Goal: Task Accomplishment & Management: Manage account settings

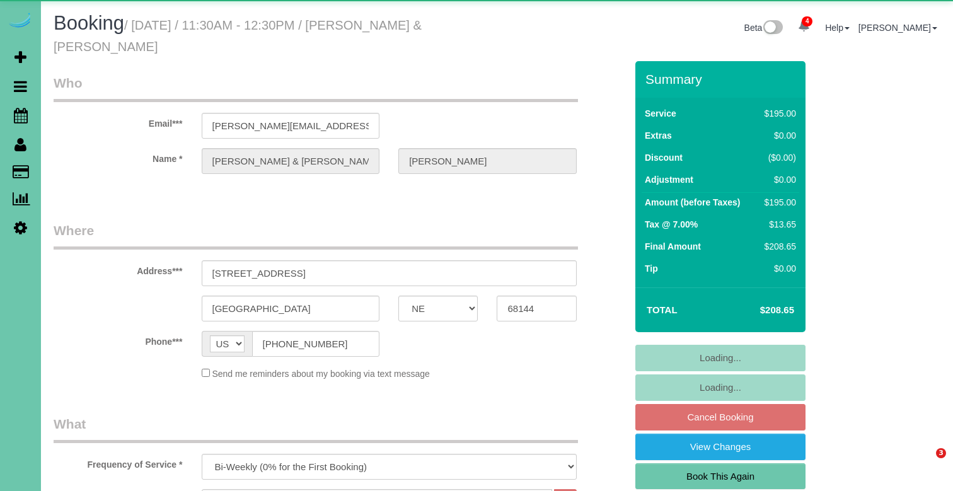
select select "NE"
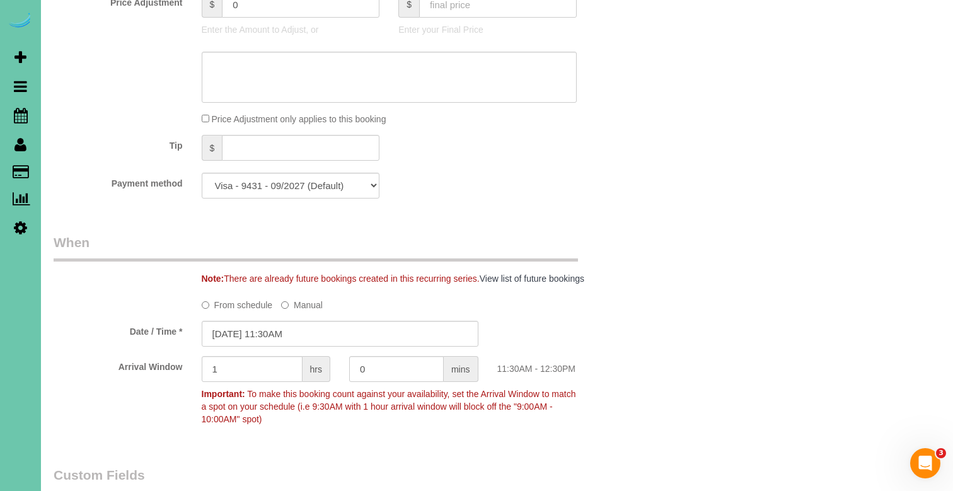
scroll to position [722, 0]
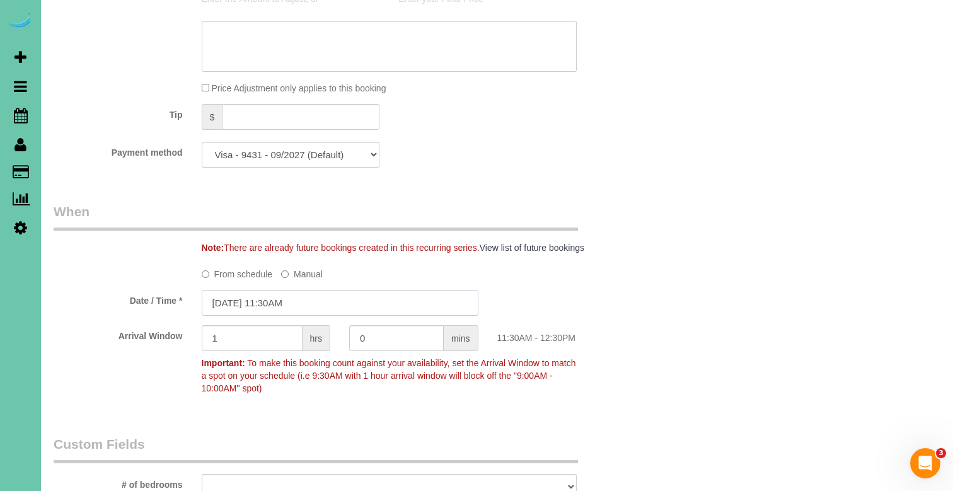
click at [272, 306] on input "09/19/2025 11:30AM" at bounding box center [340, 303] width 277 height 26
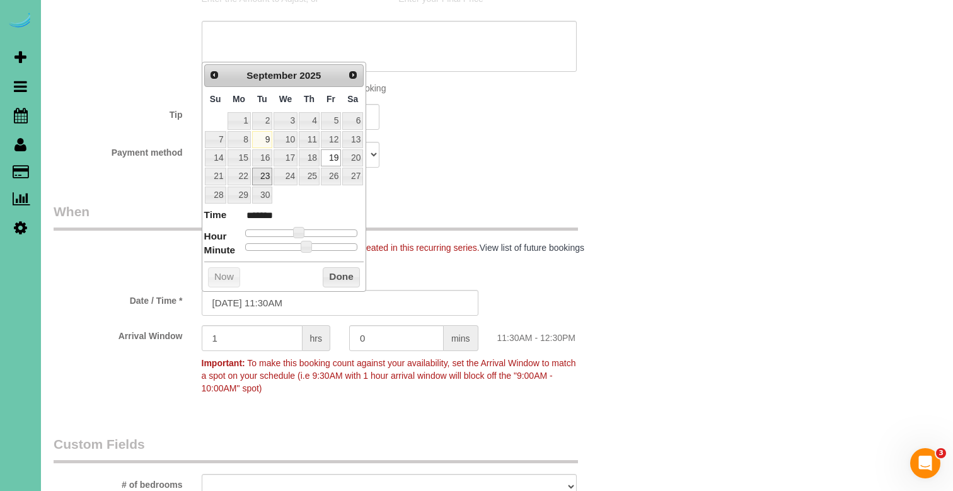
click at [260, 176] on link "23" at bounding box center [262, 176] width 20 height 17
type input "09/23/2025 10:30AM"
type input "*******"
type input "09/23/2025 9:30AM"
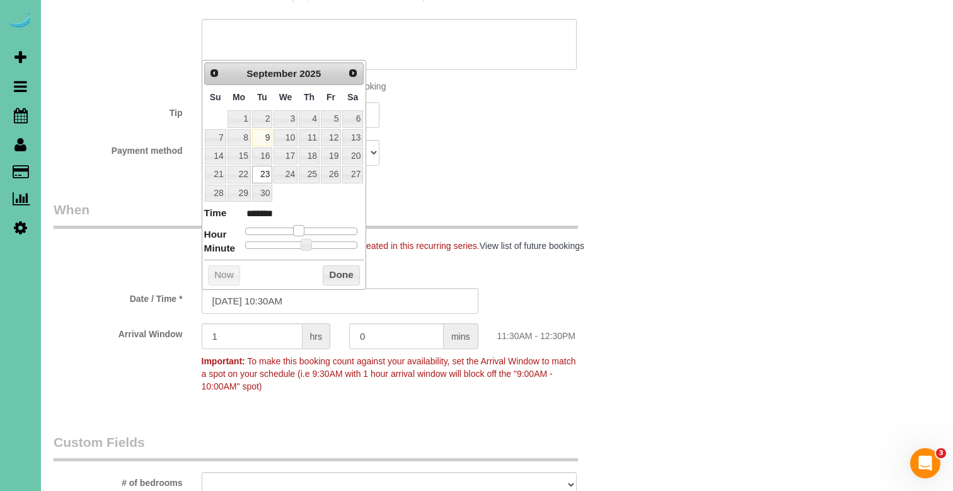
type input "******"
type input "09/23/2025 8:30AM"
type input "******"
drag, startPoint x: 297, startPoint y: 228, endPoint x: 298, endPoint y: 244, distance: 15.8
click at [285, 228] on span at bounding box center [283, 230] width 11 height 11
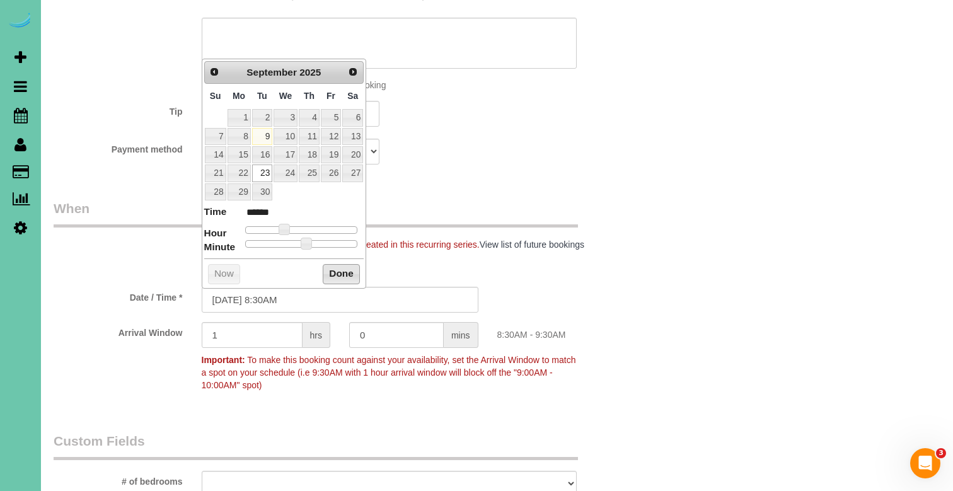
drag, startPoint x: 333, startPoint y: 272, endPoint x: 355, endPoint y: 268, distance: 22.4
click at [333, 272] on button "Done" at bounding box center [341, 274] width 37 height 20
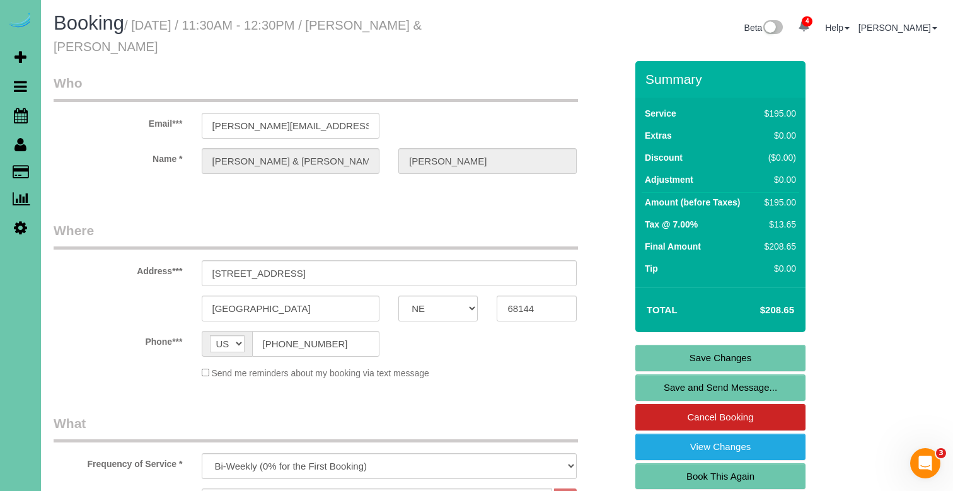
scroll to position [0, 0]
click at [672, 352] on link "Save Changes" at bounding box center [720, 358] width 170 height 26
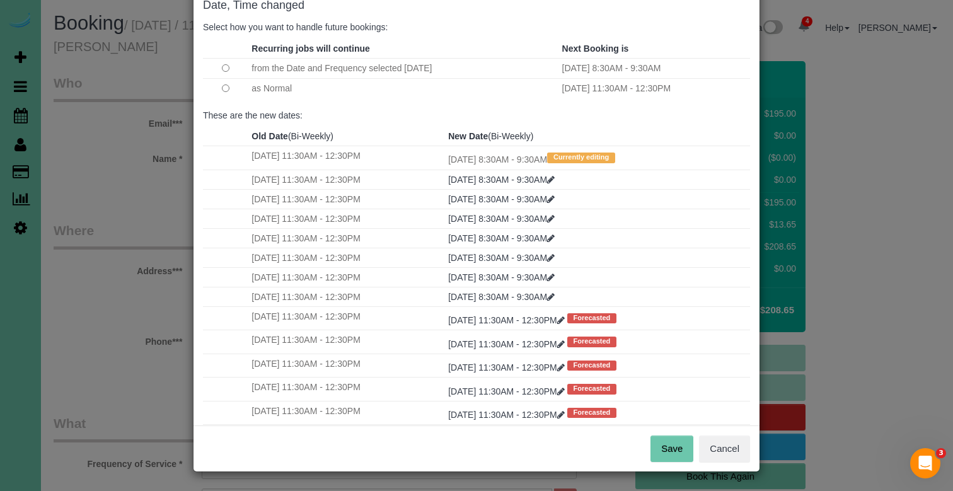
scroll to position [73, 0]
click at [656, 444] on button "Save" at bounding box center [671, 449] width 43 height 26
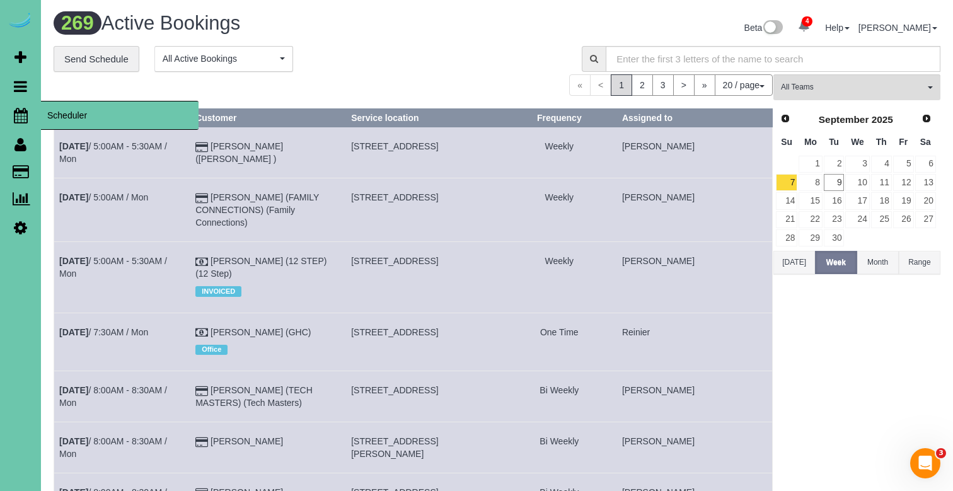
scroll to position [0, 1]
click at [18, 113] on icon at bounding box center [21, 115] width 14 height 15
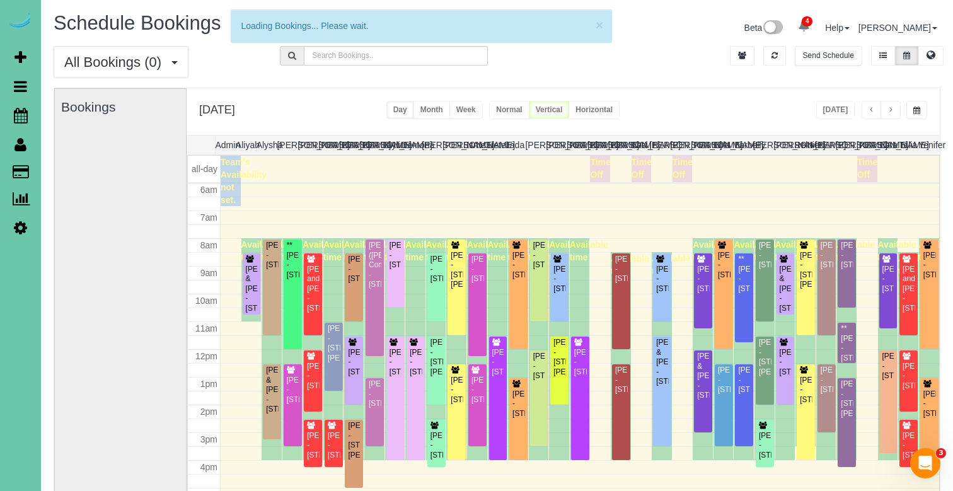
scroll to position [167, 0]
click at [918, 108] on span "button" at bounding box center [916, 110] width 7 height 8
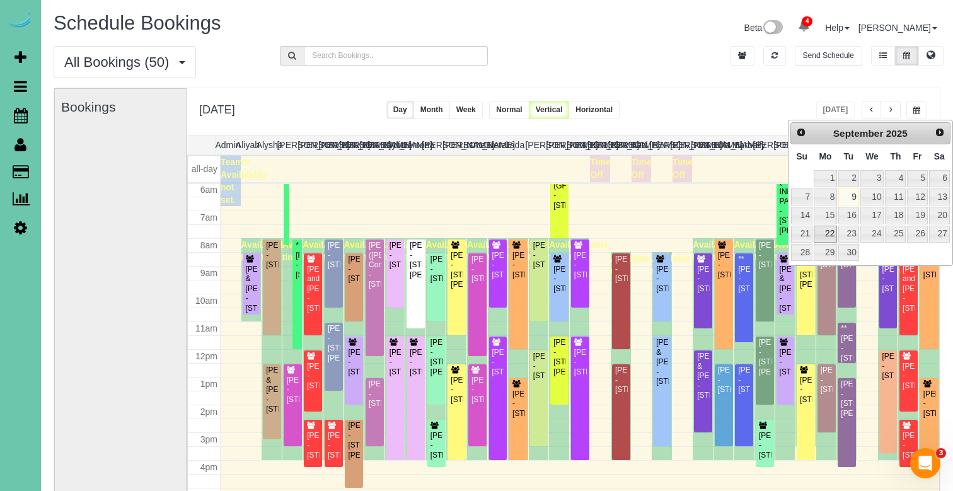
click at [825, 227] on link "22" at bounding box center [824, 234] width 23 height 17
type input "**********"
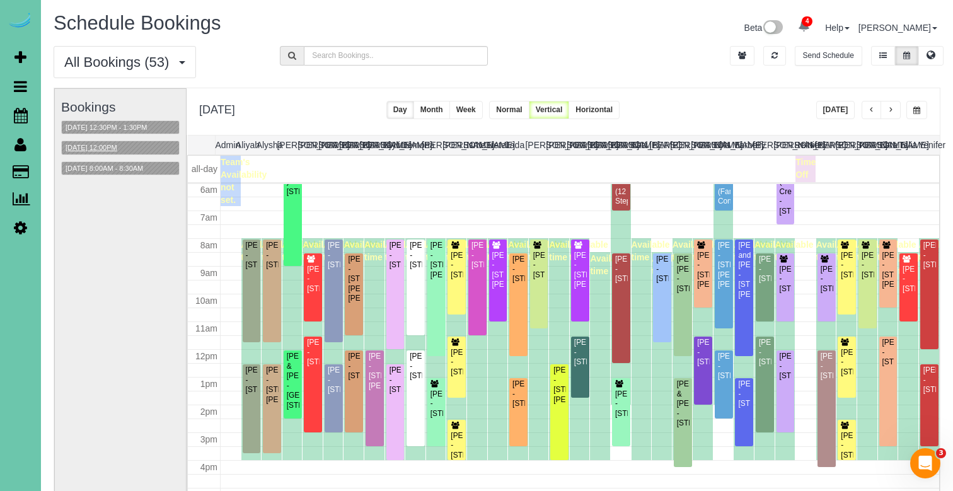
click at [86, 147] on button "09/22/2025 12:00PM" at bounding box center [91, 147] width 59 height 13
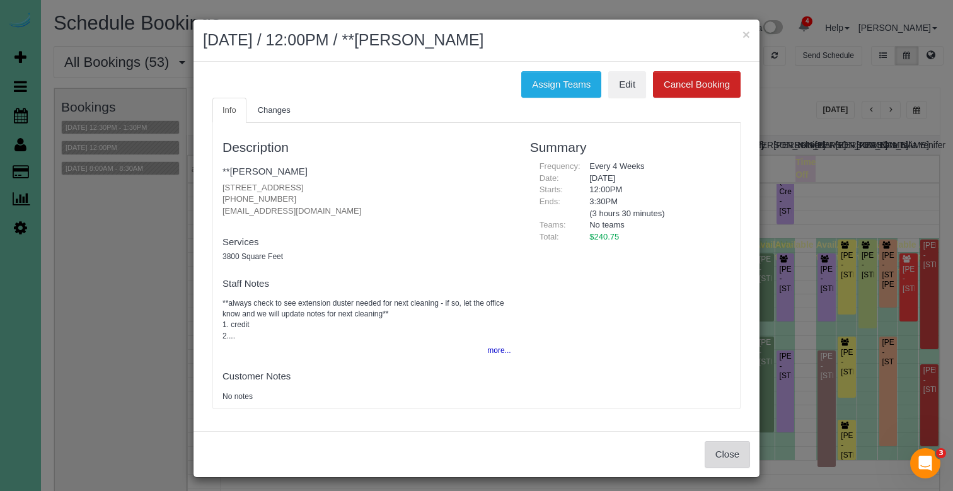
click at [724, 451] on button "Close" at bounding box center [726, 454] width 45 height 26
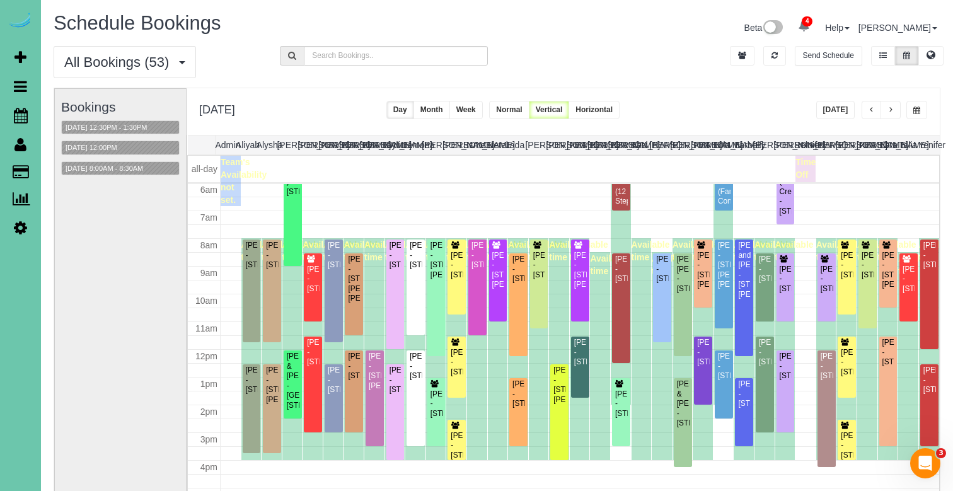
scroll to position [89, 0]
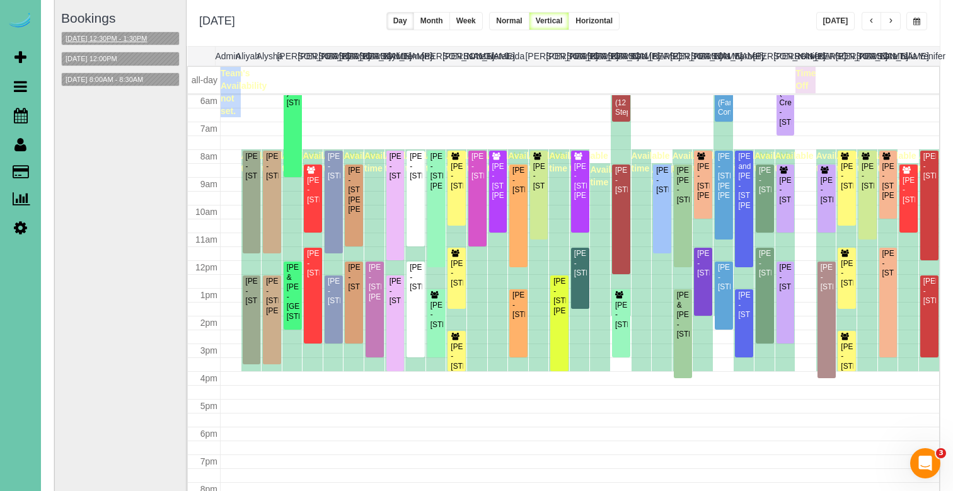
click at [118, 37] on button "09/22/2025 12:30PM - 1:30PM" at bounding box center [106, 38] width 89 height 13
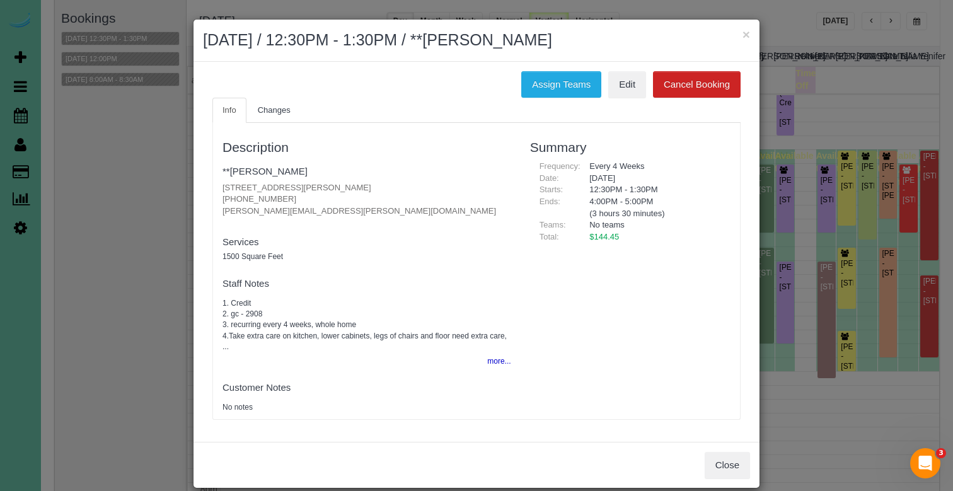
click at [739, 37] on h2 "September 22, 2025 / 12:30PM - 1:30PM / **Sara Stephens" at bounding box center [476, 40] width 547 height 23
click at [745, 31] on button "×" at bounding box center [746, 34] width 8 height 13
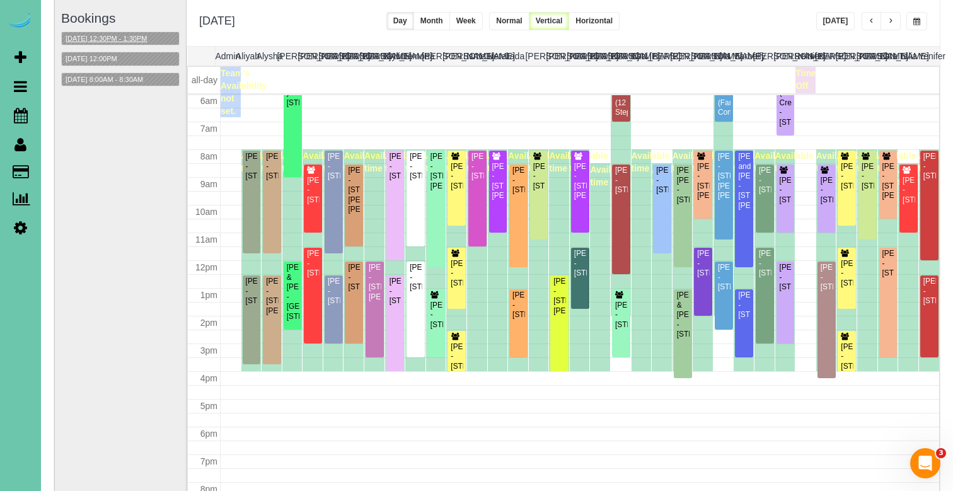
click at [141, 32] on button "09/22/2025 12:30PM - 1:30PM" at bounding box center [106, 38] width 89 height 13
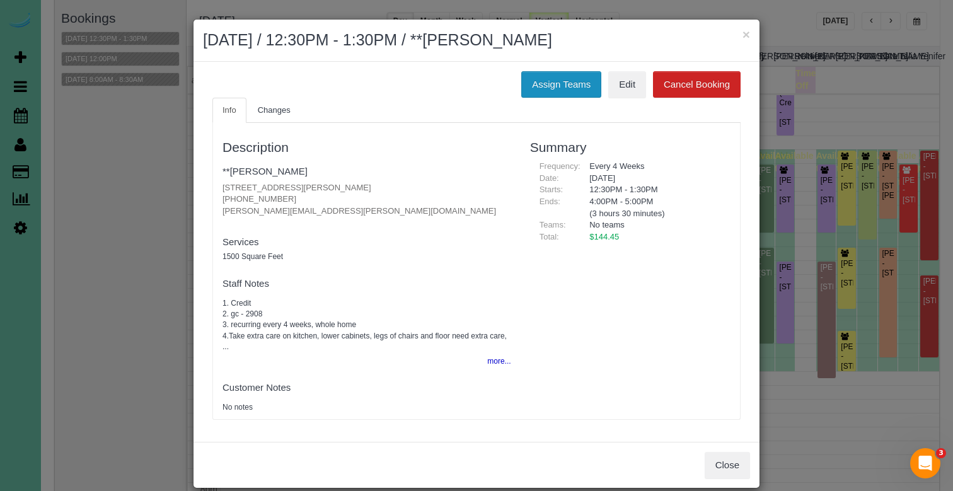
click at [561, 72] on button "Assign Teams" at bounding box center [561, 84] width 80 height 26
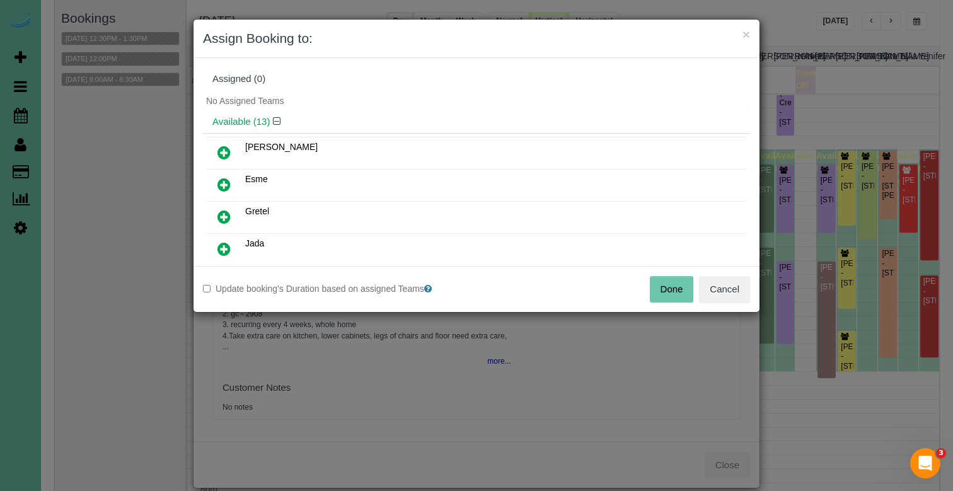
drag, startPoint x: 227, startPoint y: 180, endPoint x: 237, endPoint y: 192, distance: 15.2
click at [227, 181] on icon at bounding box center [223, 184] width 13 height 15
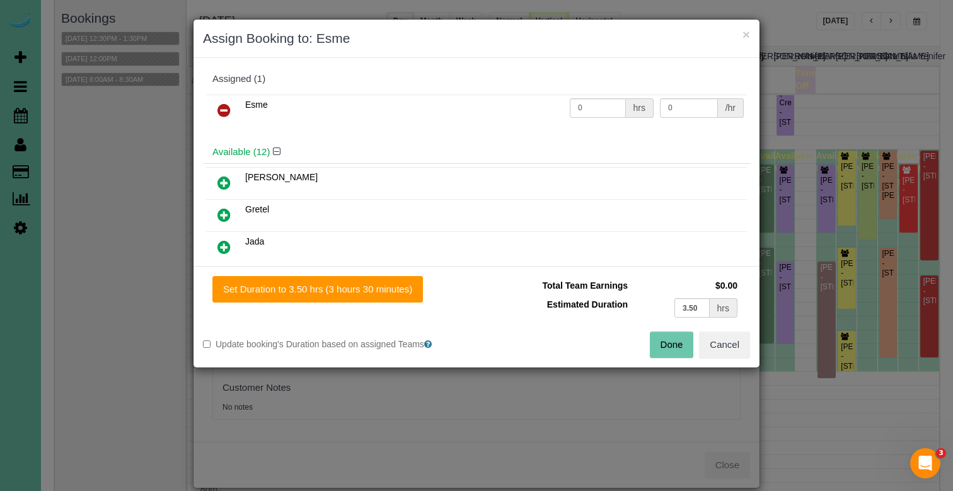
drag, startPoint x: 329, startPoint y: 289, endPoint x: 484, endPoint y: 312, distance: 156.0
click at [329, 289] on button "Set Duration to 3.50 hrs (3 hours 30 minutes)" at bounding box center [317, 289] width 210 height 26
type input "3.50"
drag, startPoint x: 668, startPoint y: 335, endPoint x: 643, endPoint y: 321, distance: 28.8
click at [668, 335] on button "Done" at bounding box center [672, 344] width 44 height 26
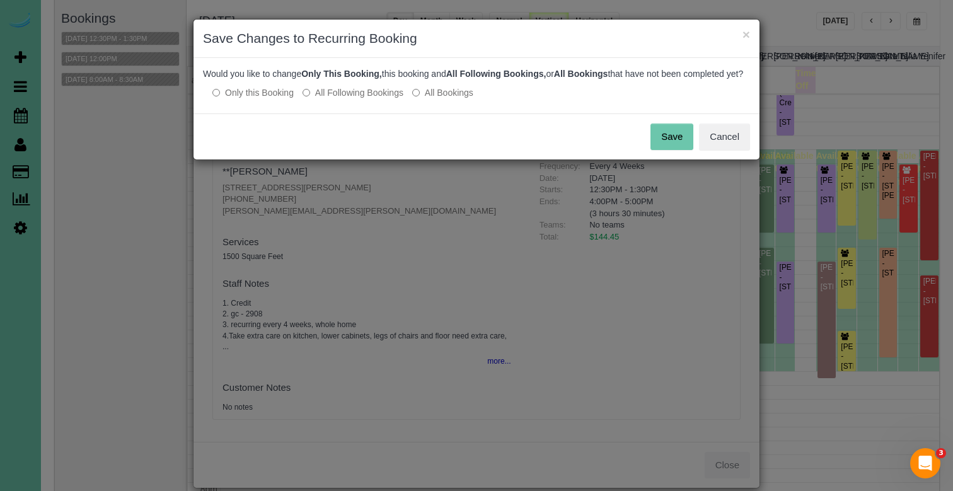
click at [673, 147] on button "Save" at bounding box center [671, 136] width 43 height 26
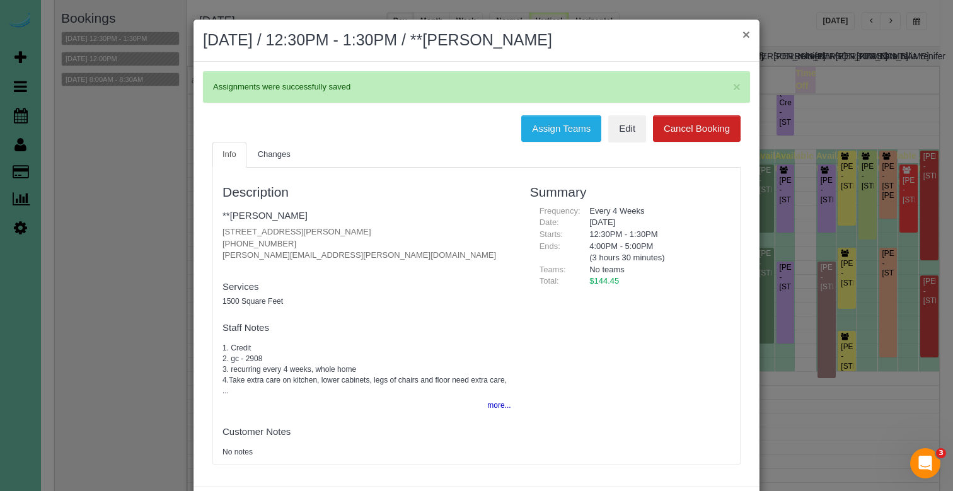
click at [745, 34] on button "×" at bounding box center [746, 34] width 8 height 13
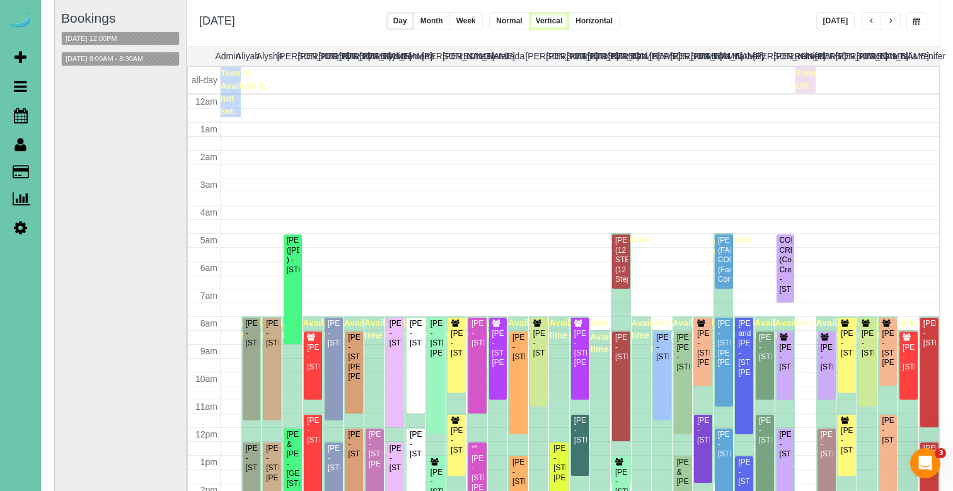
scroll to position [167, 0]
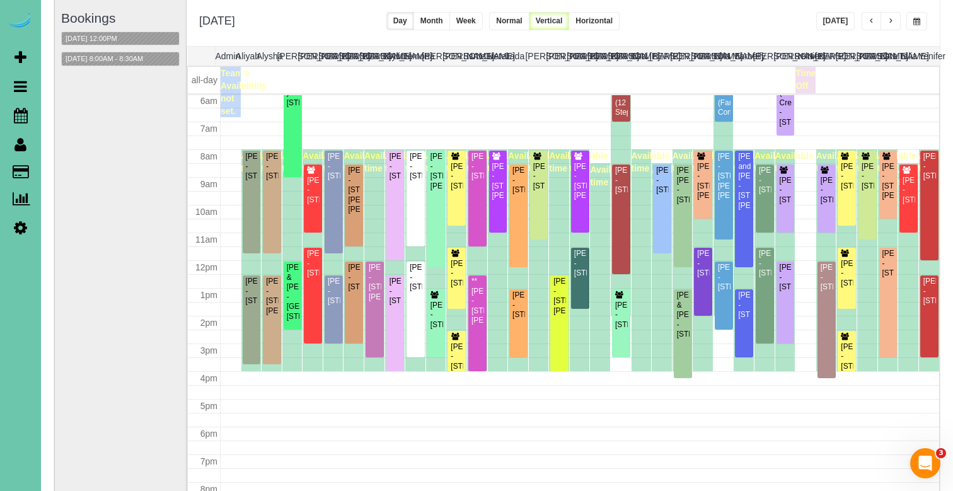
click at [912, 21] on button "button" at bounding box center [916, 21] width 21 height 18
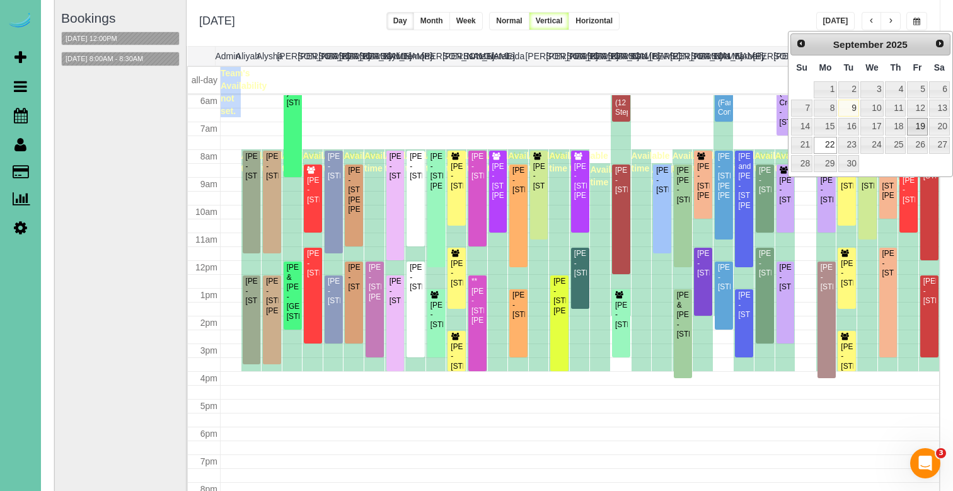
click at [918, 123] on link "19" at bounding box center [917, 126] width 20 height 17
type input "**********"
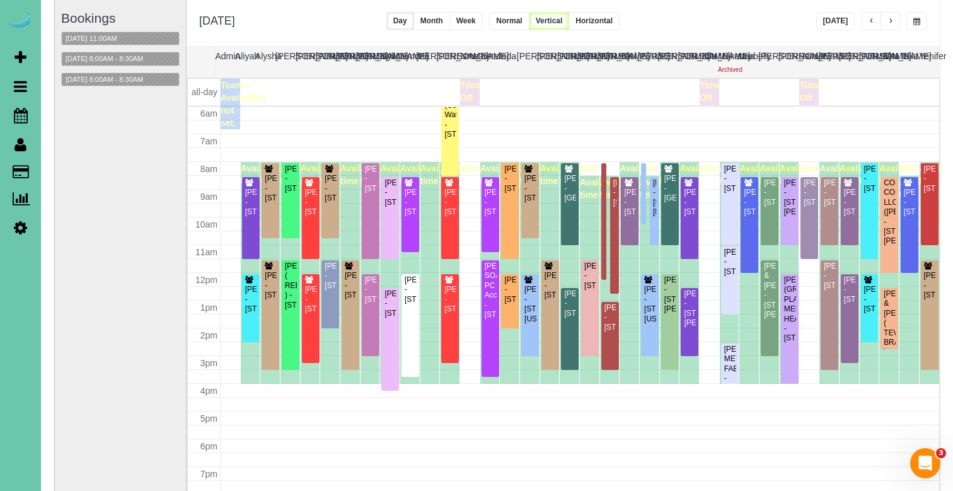
click at [869, 21] on span "button" at bounding box center [871, 22] width 6 height 8
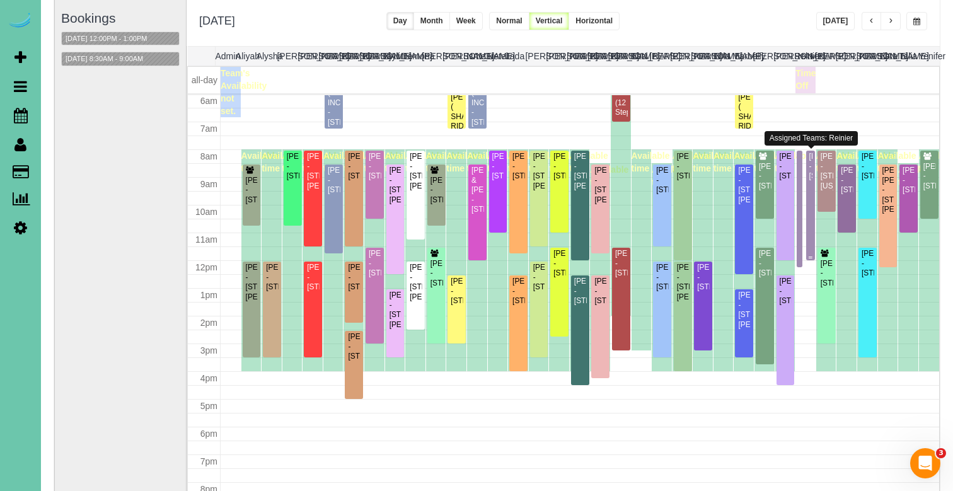
click at [811, 165] on div "Josh Waldron - 7301 S 184th St, Omaha, NE 68136" at bounding box center [810, 166] width 4 height 29
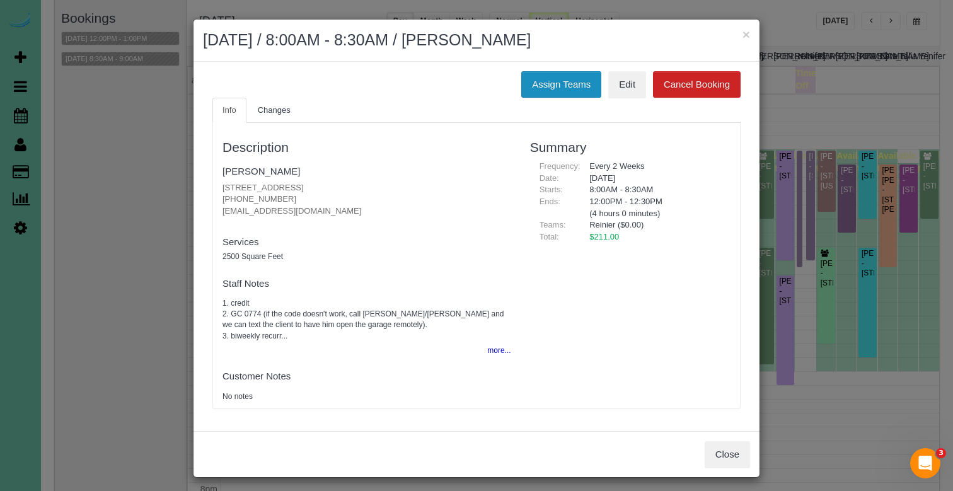
click at [552, 81] on button "Assign Teams" at bounding box center [561, 84] width 80 height 26
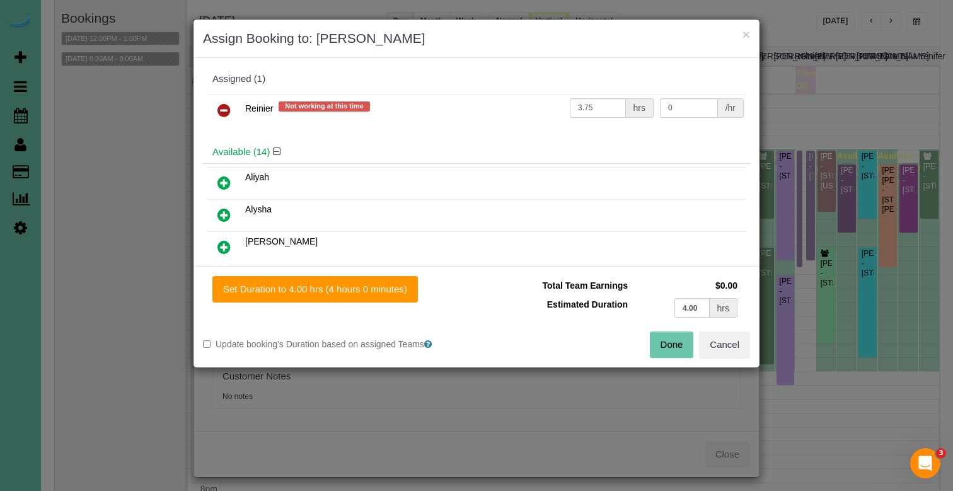
click at [219, 109] on icon at bounding box center [223, 110] width 13 height 15
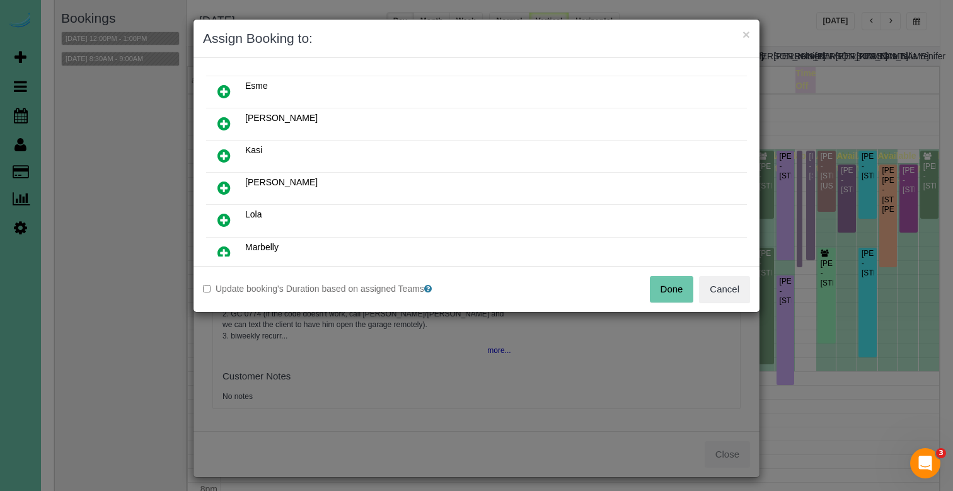
scroll to position [260, 0]
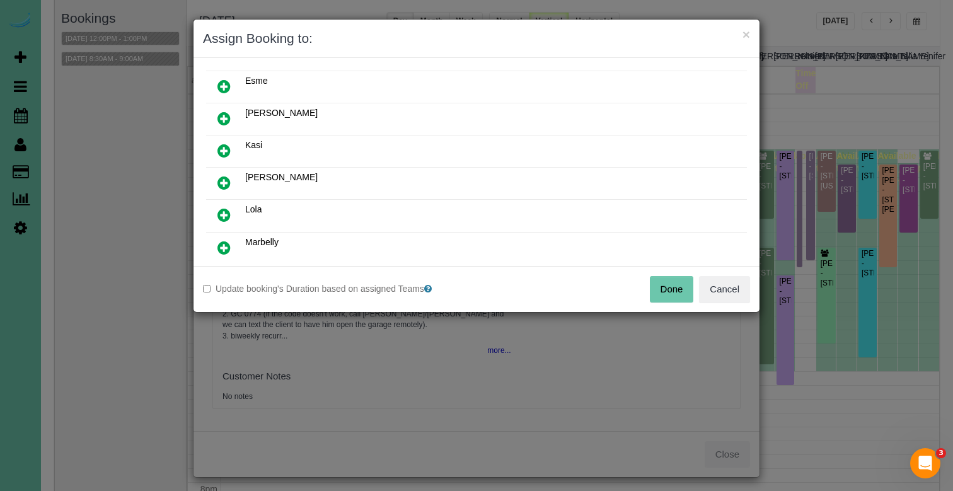
click at [226, 180] on icon at bounding box center [223, 182] width 13 height 15
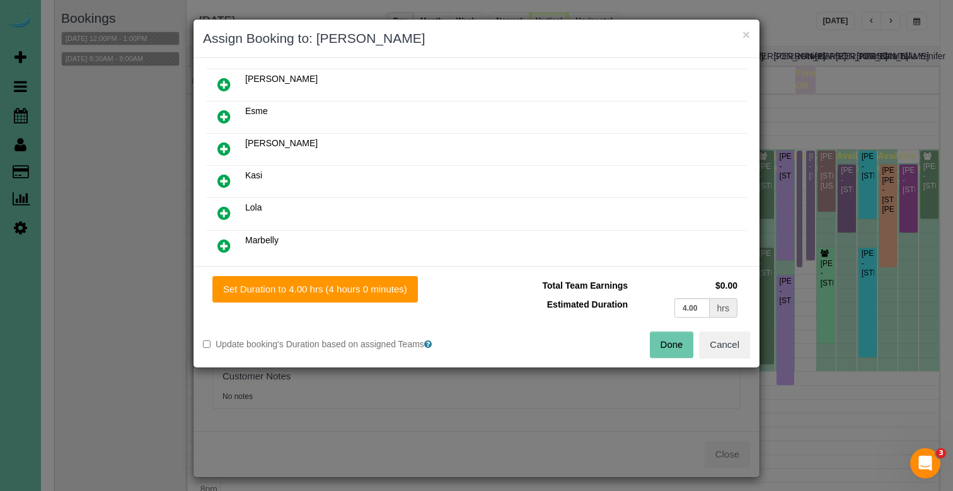
drag, startPoint x: 326, startPoint y: 289, endPoint x: 498, endPoint y: 323, distance: 174.6
click at [331, 289] on button "Set Duration to 4.00 hrs (4 hours 0 minutes)" at bounding box center [314, 289] width 205 height 26
type input "4.00"
click at [716, 341] on button "Cancel" at bounding box center [724, 344] width 51 height 26
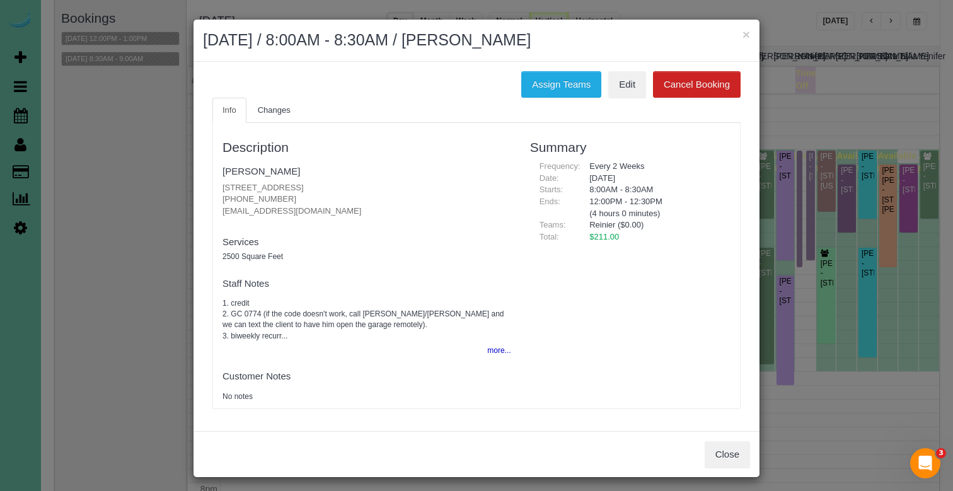
drag, startPoint x: 711, startPoint y: 447, endPoint x: 710, endPoint y: 436, distance: 11.4
click at [711, 447] on button "Close" at bounding box center [726, 454] width 45 height 26
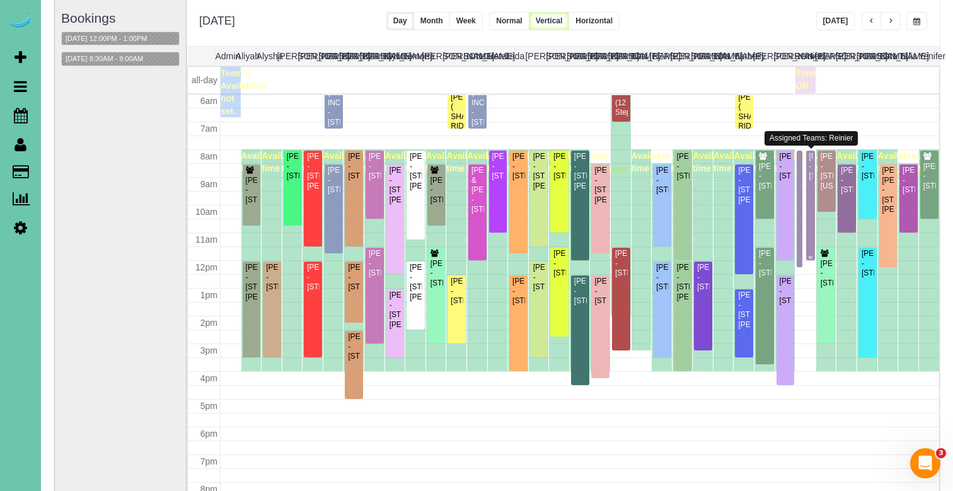
click at [809, 181] on div "Josh Waldron - 7301 S 184th St, Omaha, NE 68136" at bounding box center [810, 166] width 4 height 29
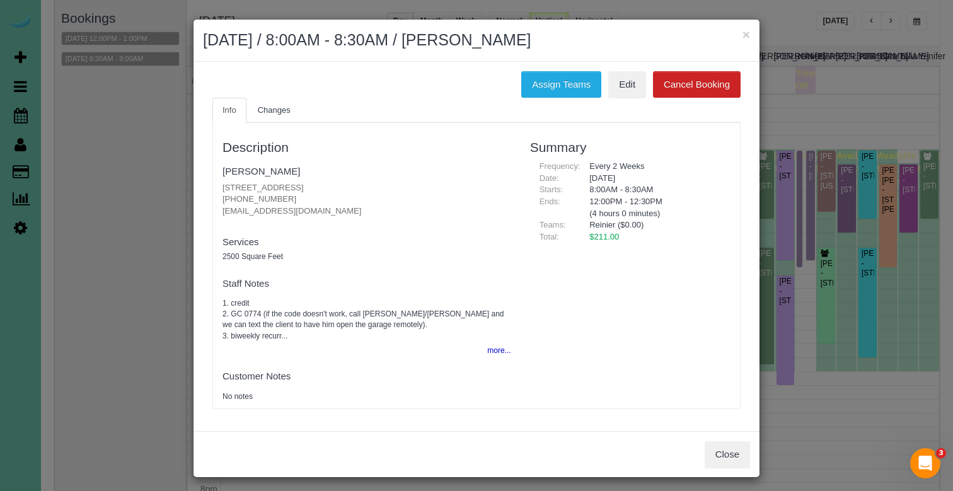
drag, startPoint x: 514, startPoint y: 81, endPoint x: 493, endPoint y: 93, distance: 24.5
click at [514, 81] on div "Assign Teams Edit Cancel Booking" at bounding box center [476, 84] width 547 height 26
click at [527, 89] on button "Assign Teams" at bounding box center [561, 84] width 80 height 26
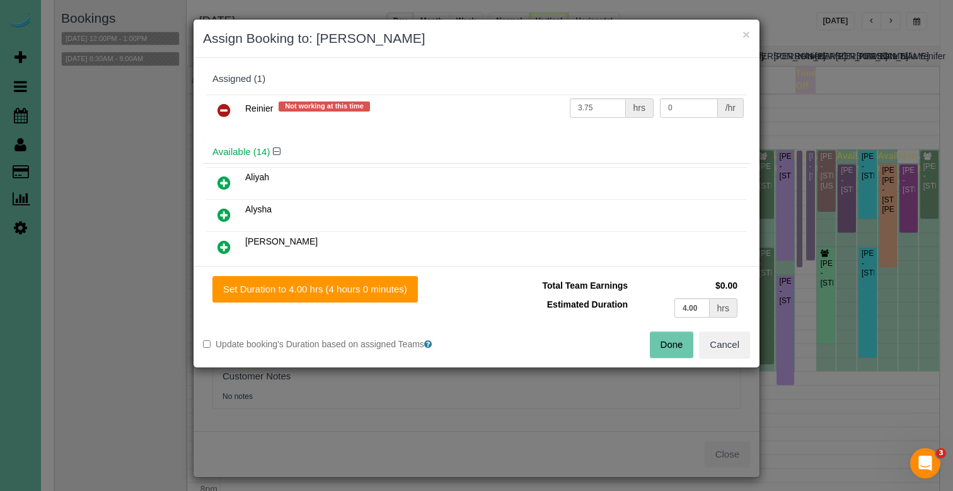
drag, startPoint x: 220, startPoint y: 105, endPoint x: 229, endPoint y: 133, distance: 29.1
click at [220, 105] on icon at bounding box center [223, 110] width 13 height 15
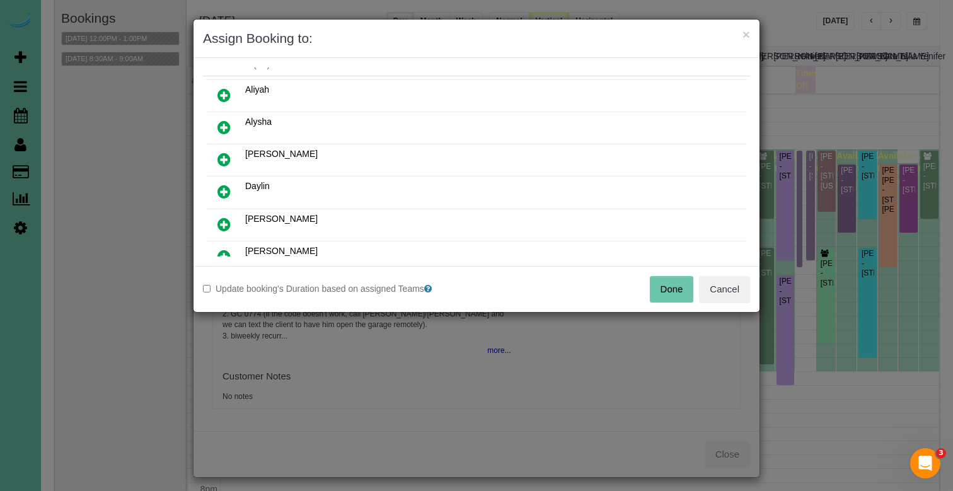
scroll to position [70, 0]
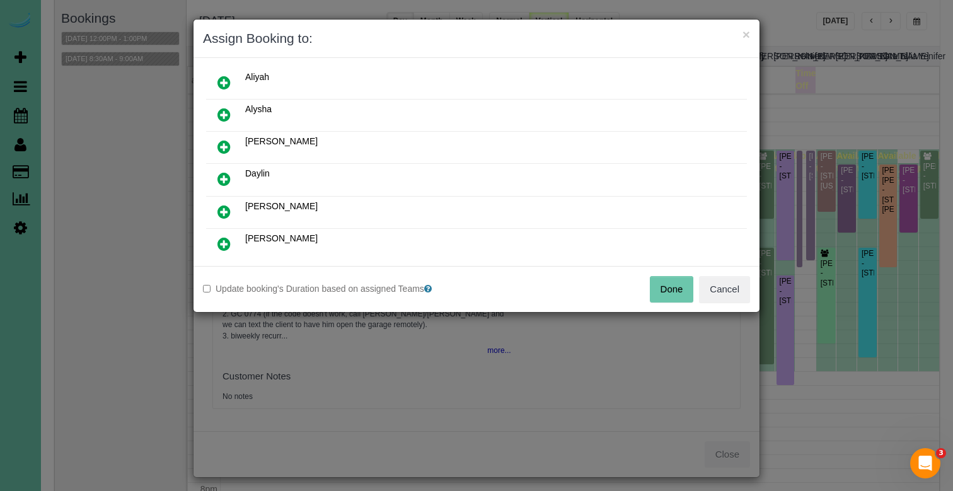
drag, startPoint x: 225, startPoint y: 238, endPoint x: 231, endPoint y: 246, distance: 9.8
click at [225, 238] on icon at bounding box center [223, 243] width 13 height 15
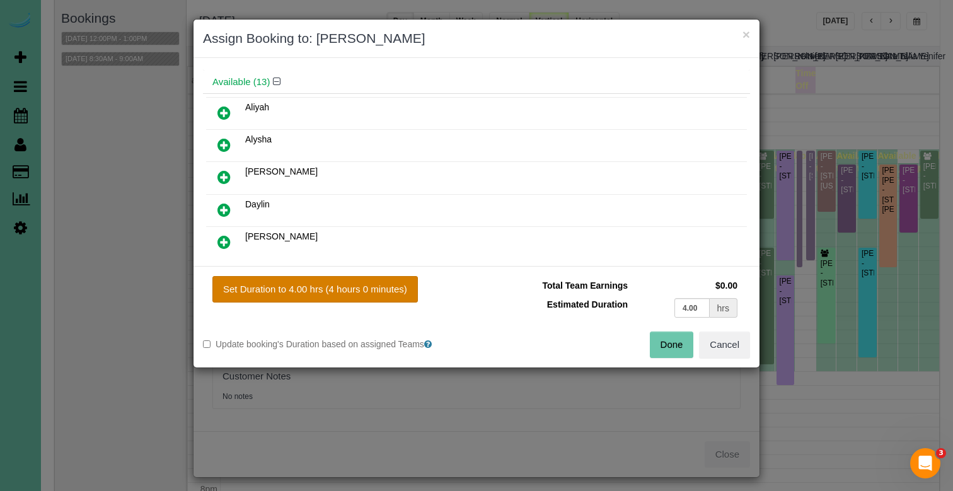
click at [281, 285] on button "Set Duration to 4.00 hrs (4 hours 0 minutes)" at bounding box center [314, 289] width 205 height 26
type input "4.00"
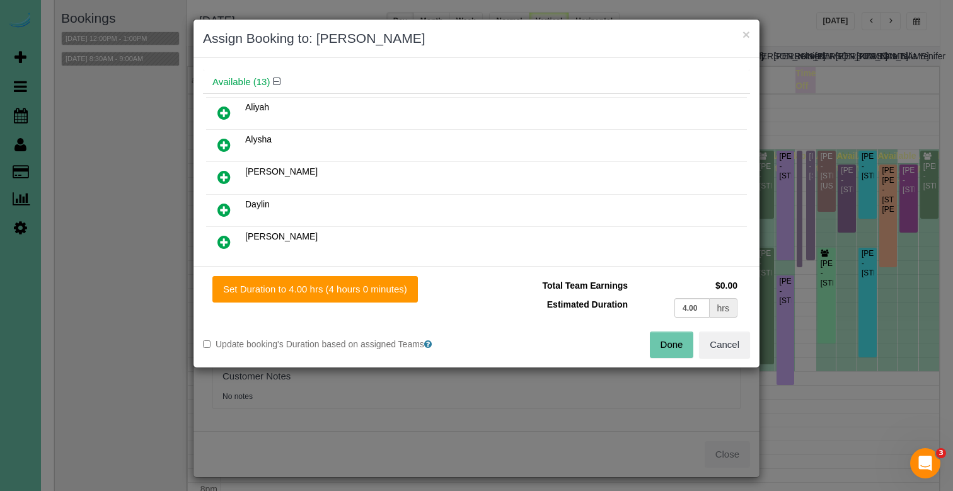
click at [667, 343] on button "Done" at bounding box center [672, 344] width 44 height 26
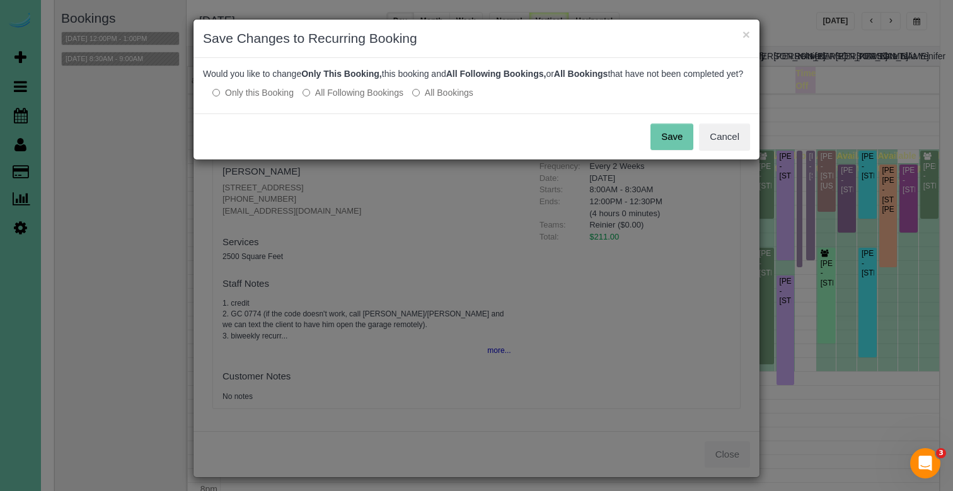
click at [671, 139] on button "Save" at bounding box center [671, 136] width 43 height 26
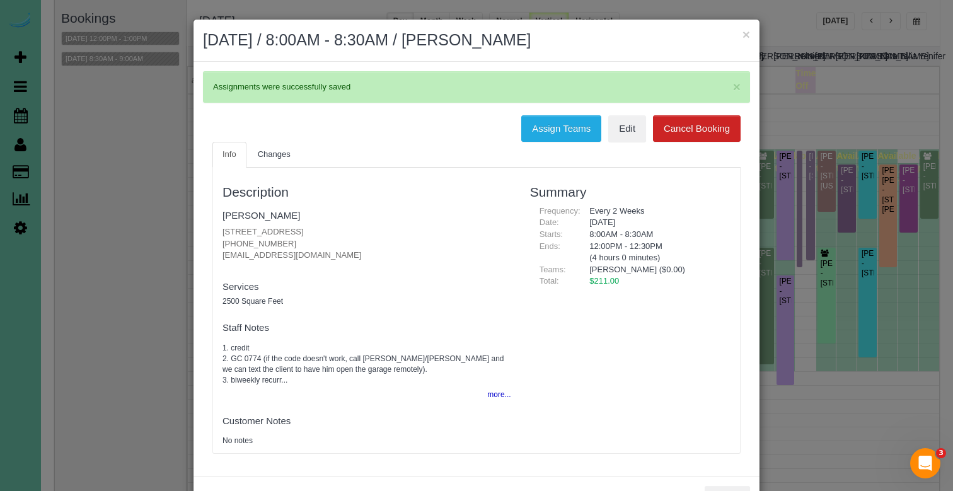
drag, startPoint x: 744, startPoint y: 35, endPoint x: 750, endPoint y: 41, distance: 8.0
click at [744, 35] on button "×" at bounding box center [746, 34] width 8 height 13
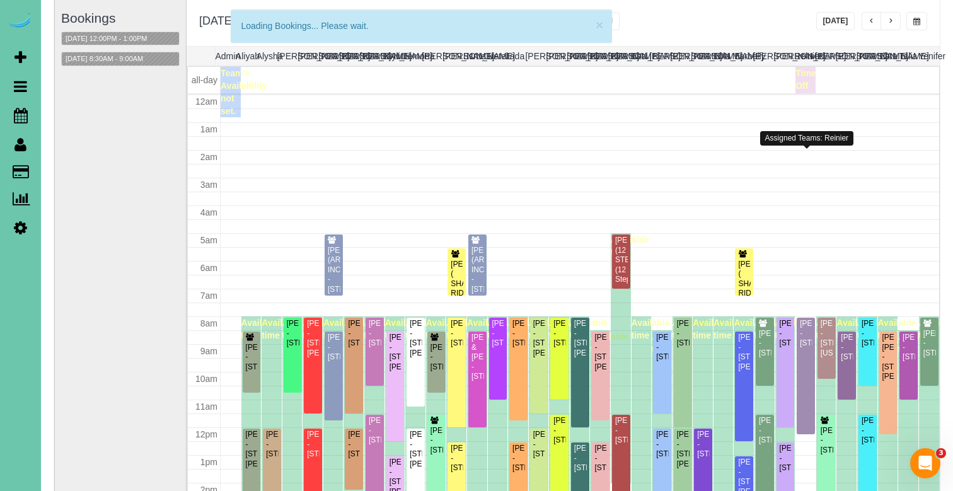
scroll to position [167, 0]
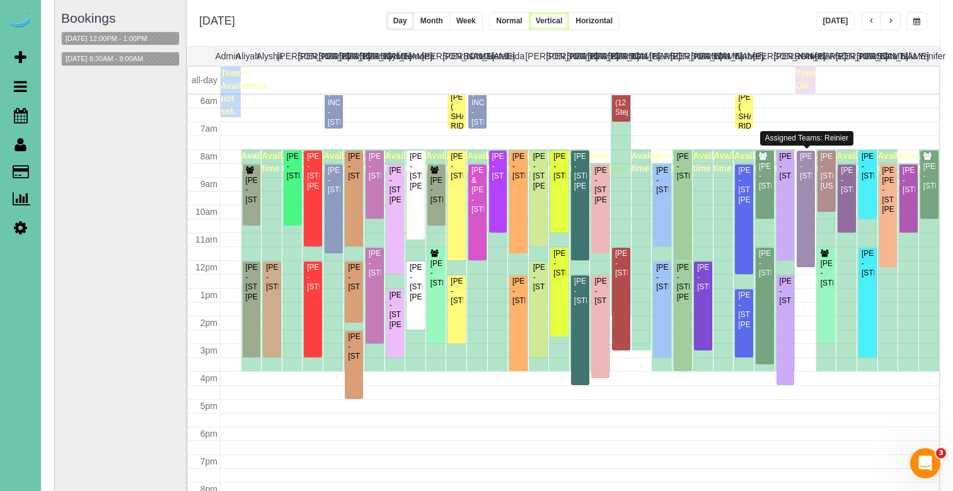
click at [919, 24] on span "button" at bounding box center [916, 22] width 7 height 8
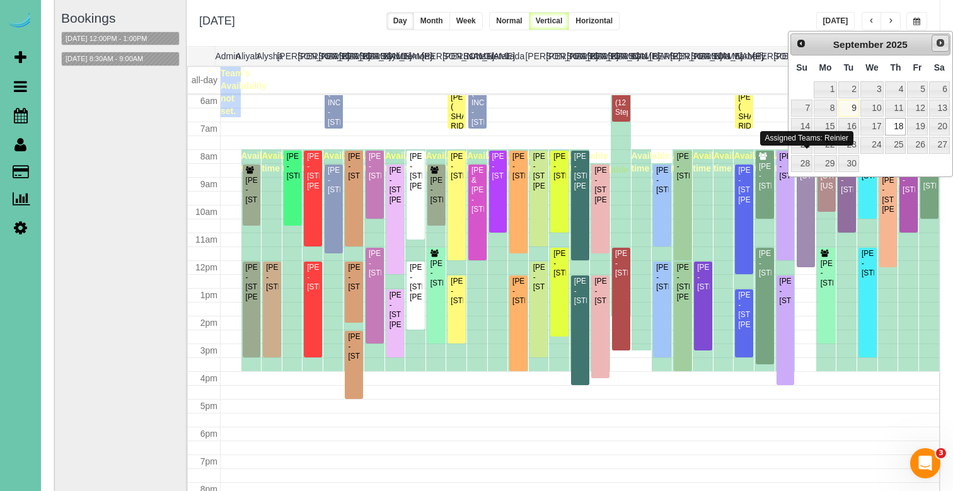
click at [939, 40] on span "Next" at bounding box center [940, 43] width 10 height 10
click at [900, 84] on link "2" at bounding box center [894, 89] width 21 height 17
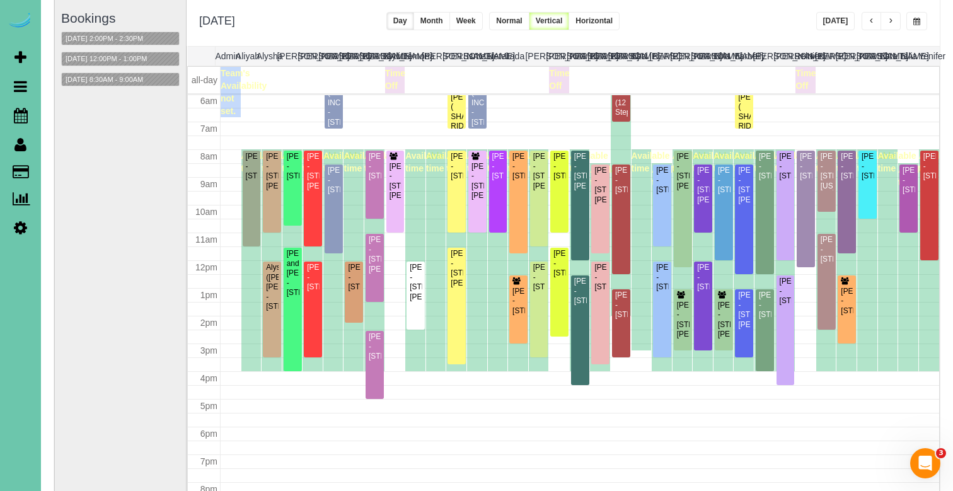
click at [915, 25] on span "button" at bounding box center [916, 22] width 7 height 8
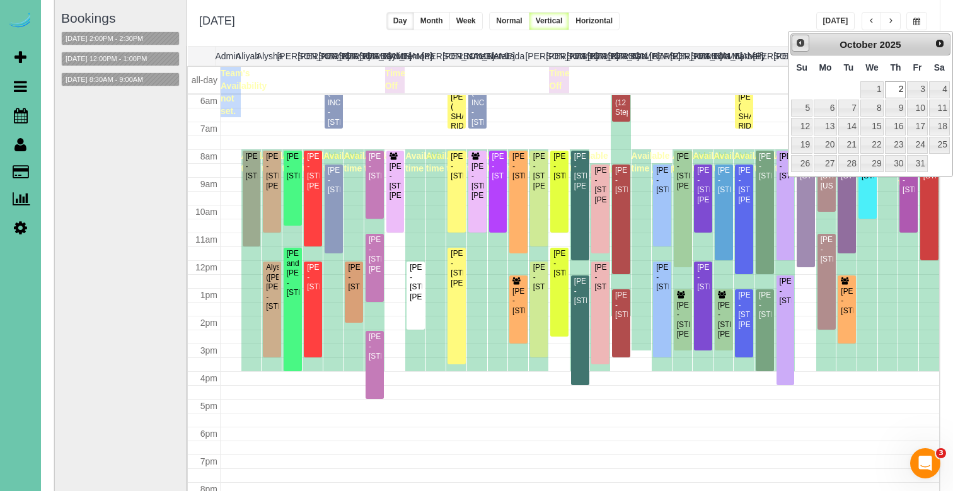
click at [795, 44] on span "Prev" at bounding box center [800, 43] width 10 height 10
click at [896, 131] on link "18" at bounding box center [894, 126] width 21 height 17
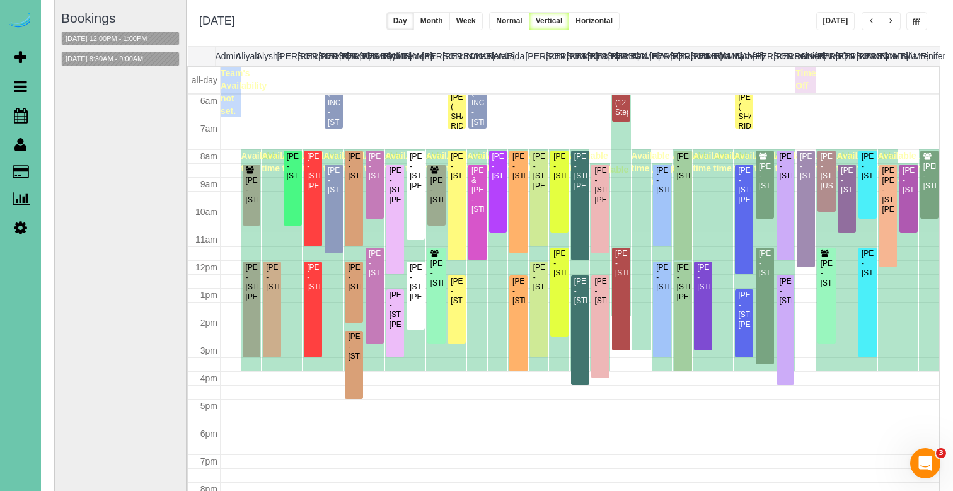
click at [916, 21] on span "button" at bounding box center [916, 22] width 7 height 8
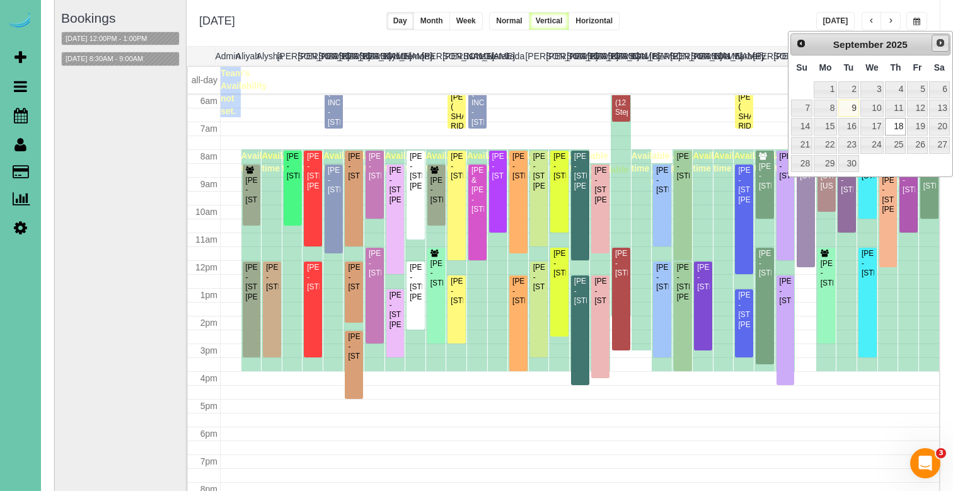
click at [939, 41] on span "Next" at bounding box center [940, 43] width 10 height 10
click at [893, 86] on link "2" at bounding box center [894, 89] width 21 height 17
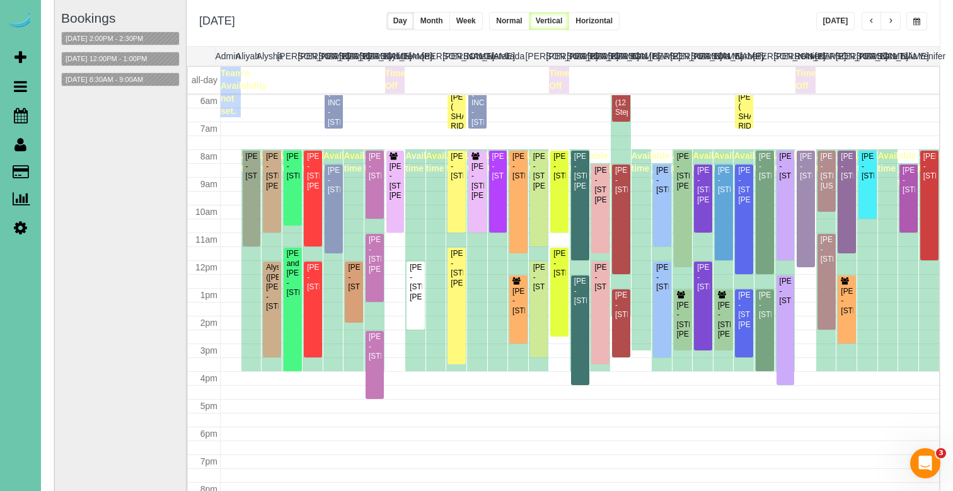
click at [921, 21] on button "button" at bounding box center [916, 21] width 21 height 18
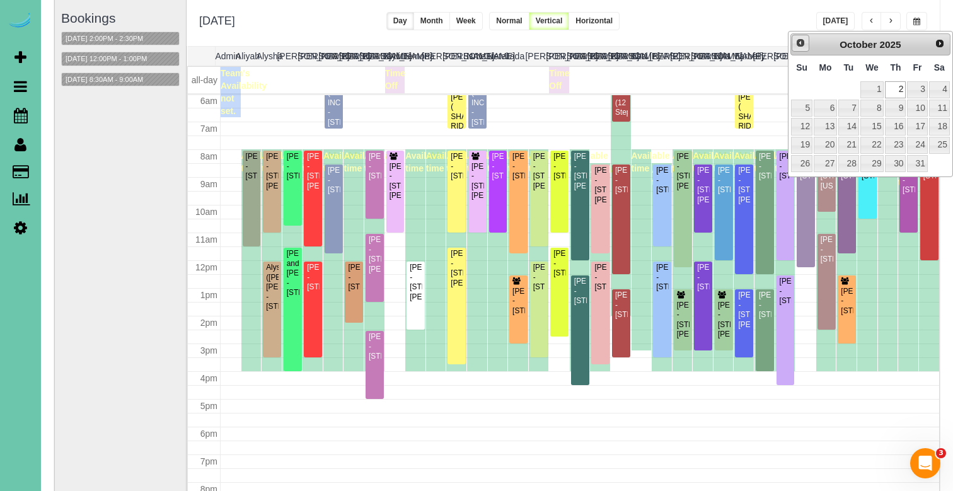
click at [794, 45] on link "Prev" at bounding box center [800, 44] width 18 height 18
click at [829, 146] on link "22" at bounding box center [824, 145] width 23 height 17
type input "**********"
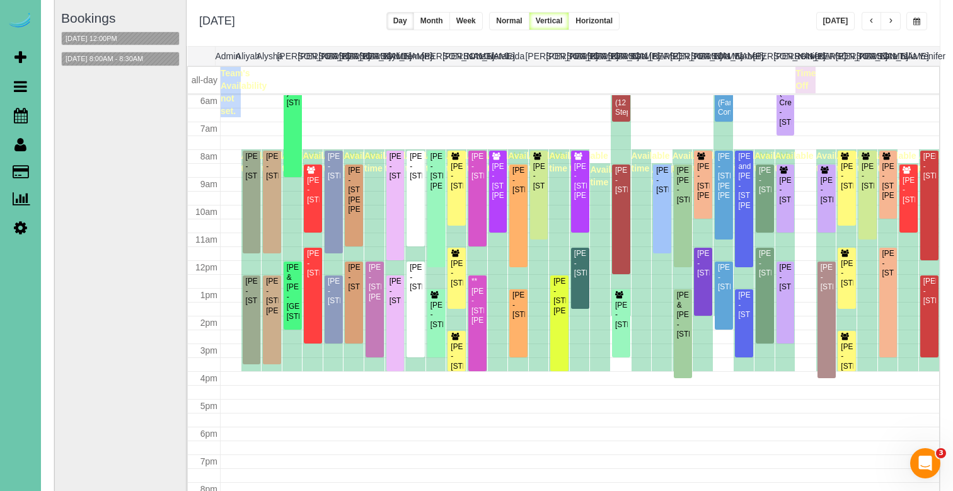
click at [897, 21] on button "button" at bounding box center [890, 21] width 20 height 18
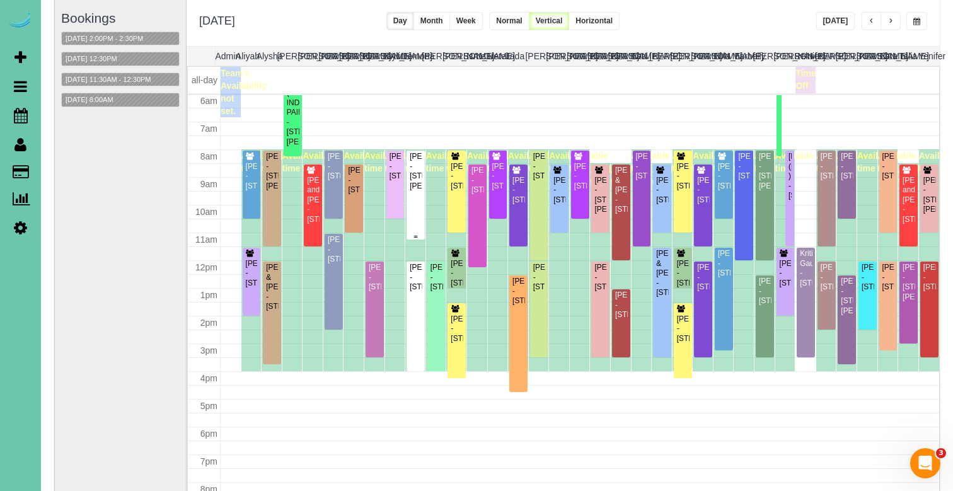
click at [413, 181] on div "Sarra Cushen-Corker - 705 Fenwick St, Papillion, NE 68046" at bounding box center [415, 171] width 13 height 39
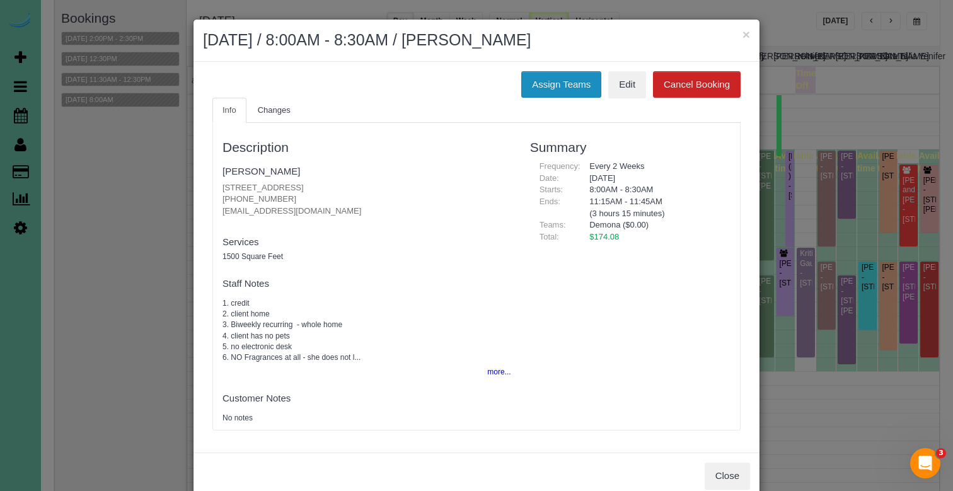
click at [534, 81] on button "Assign Teams" at bounding box center [561, 84] width 80 height 26
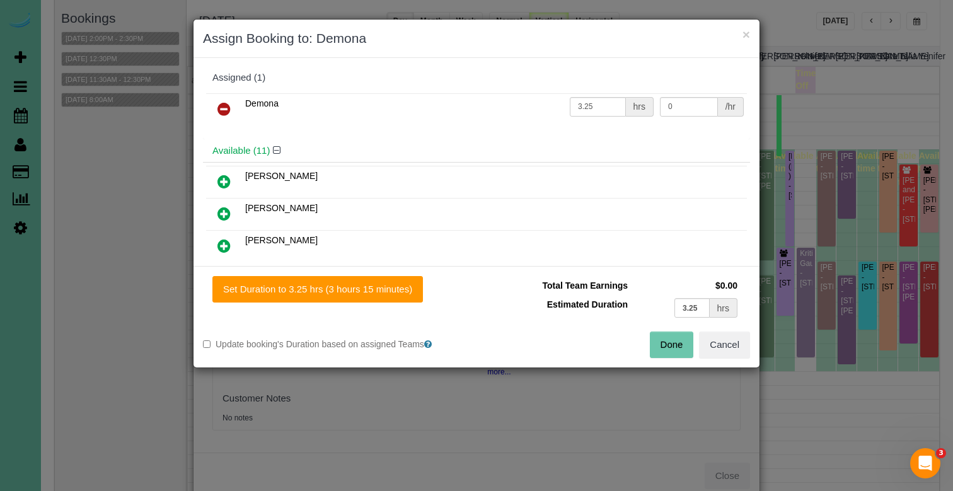
click at [220, 109] on icon at bounding box center [223, 108] width 13 height 15
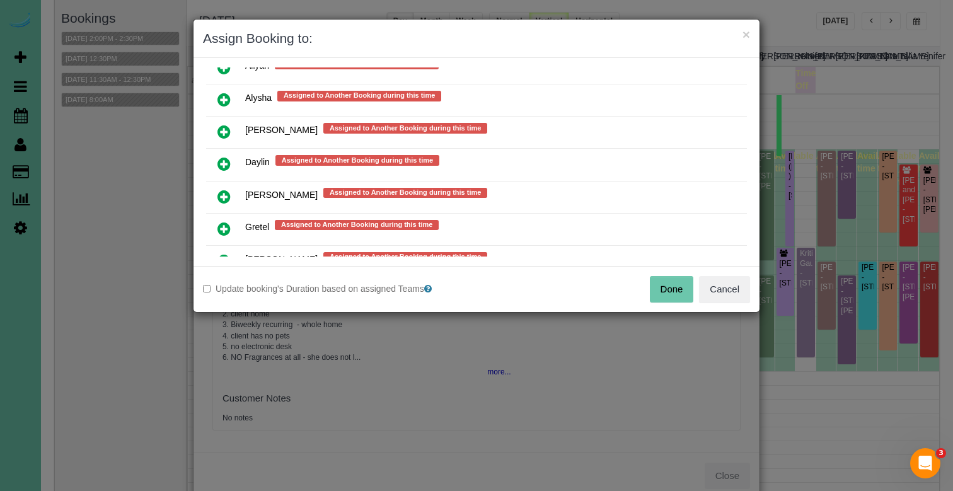
scroll to position [746, 0]
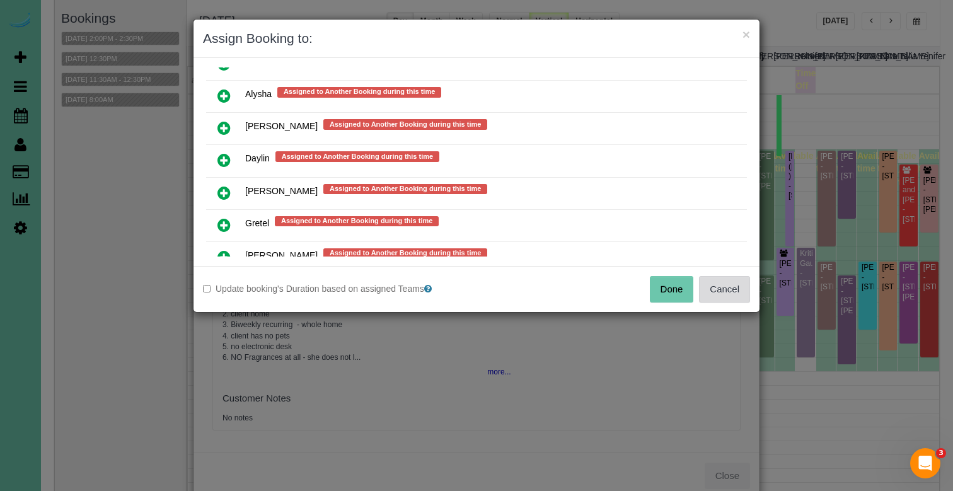
click at [726, 293] on button "Cancel" at bounding box center [724, 289] width 51 height 26
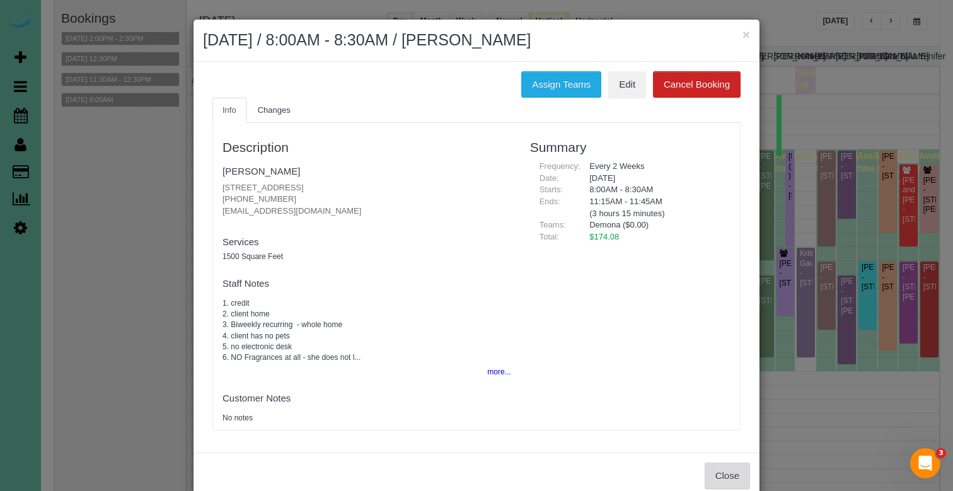
click at [730, 472] on button "Close" at bounding box center [726, 475] width 45 height 26
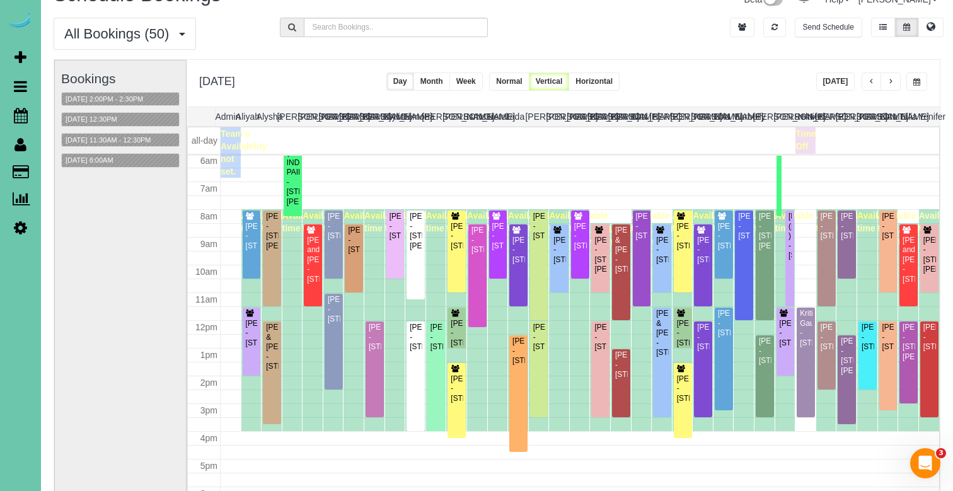
scroll to position [28, 0]
click at [421, 227] on div "Sarra Cushen-Corker - 705 Fenwick St, Papillion, NE 68046" at bounding box center [415, 231] width 13 height 39
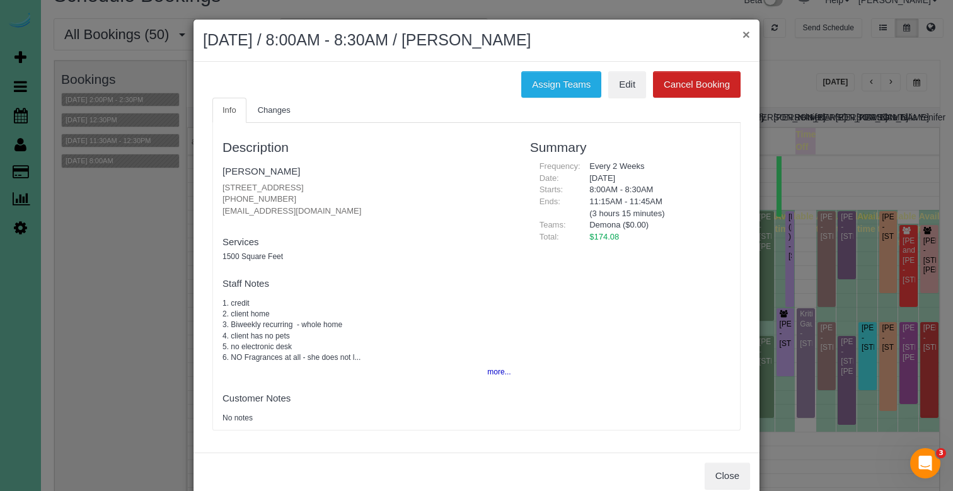
click at [747, 32] on button "×" at bounding box center [746, 34] width 8 height 13
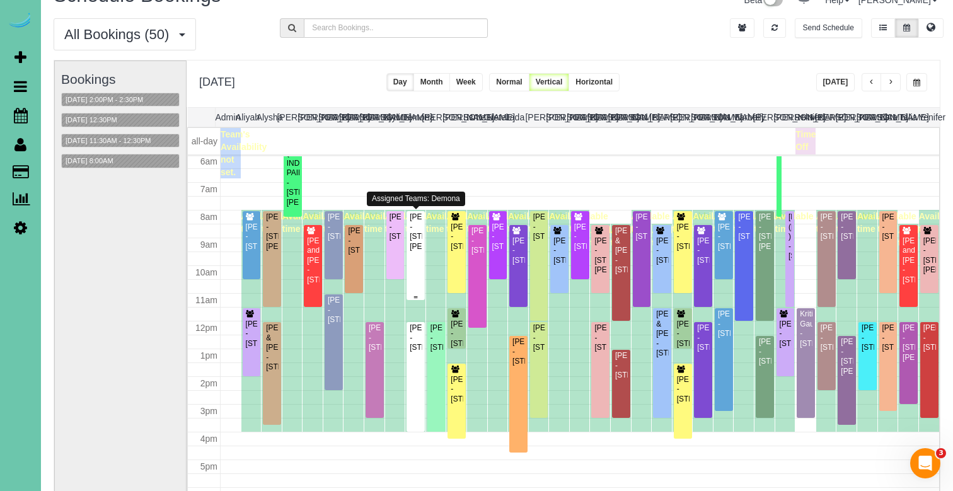
click at [414, 251] on div "Sarra Cushen-Corker - 705 Fenwick St, Papillion, NE 68046" at bounding box center [415, 231] width 13 height 39
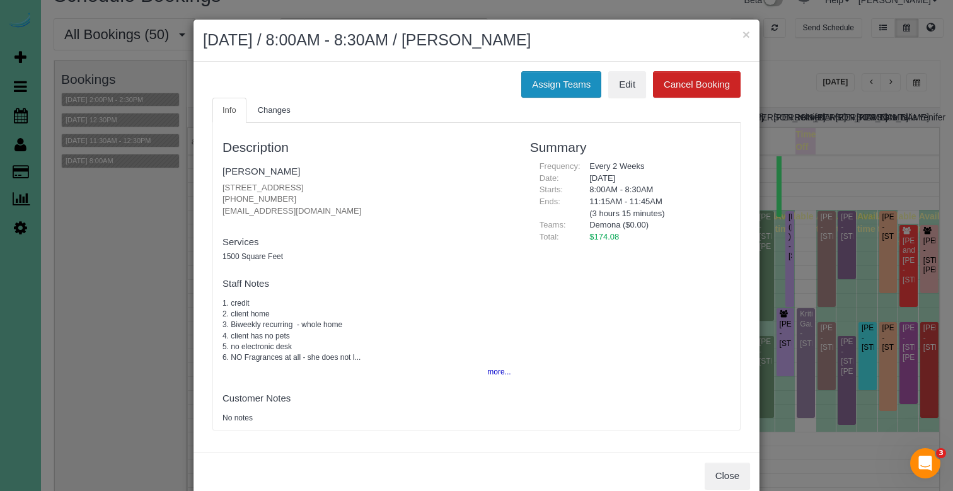
click at [558, 88] on button "Assign Teams" at bounding box center [561, 84] width 80 height 26
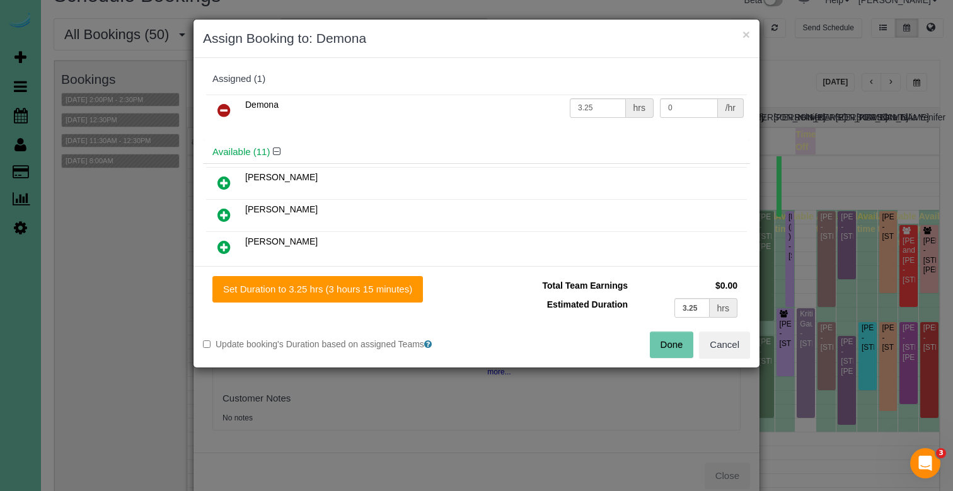
drag, startPoint x: 220, startPoint y: 106, endPoint x: 217, endPoint y: 129, distance: 23.5
click at [220, 106] on icon at bounding box center [223, 110] width 13 height 15
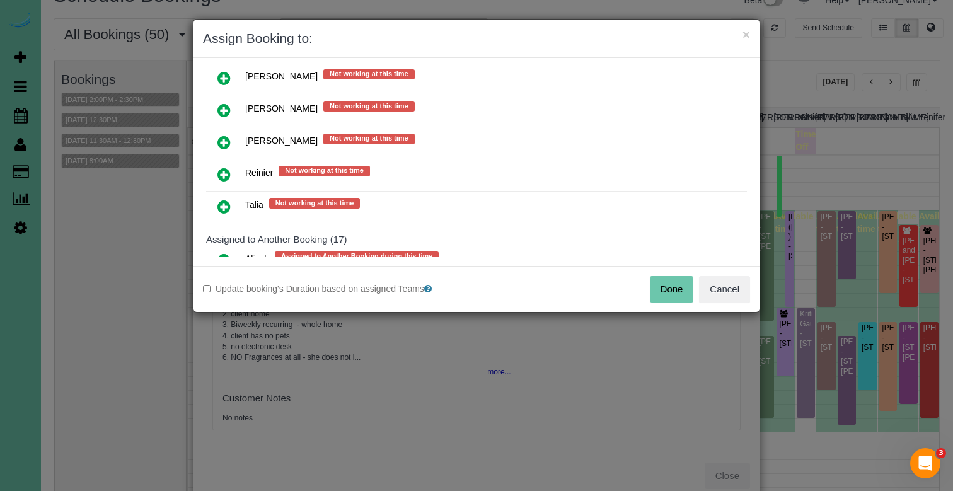
scroll to position [561, 0]
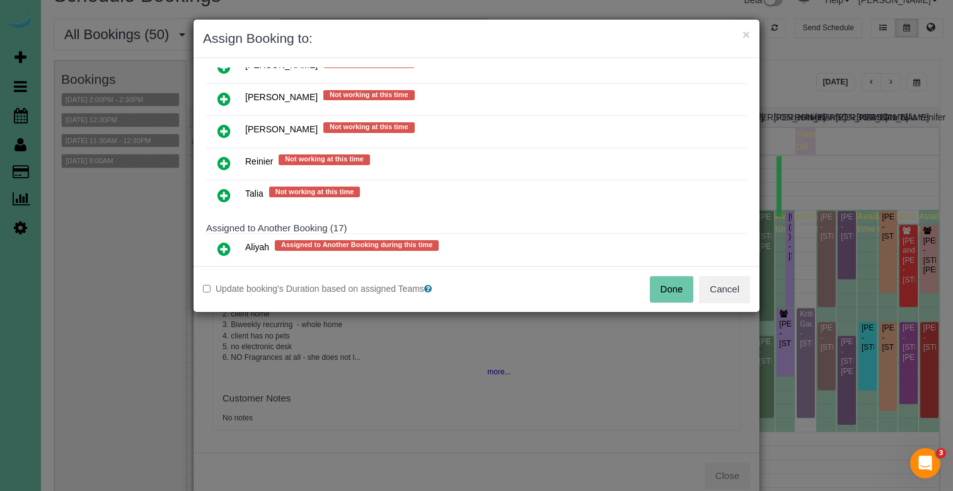
drag, startPoint x: 226, startPoint y: 127, endPoint x: 237, endPoint y: 166, distance: 40.5
click at [226, 127] on icon at bounding box center [223, 130] width 13 height 15
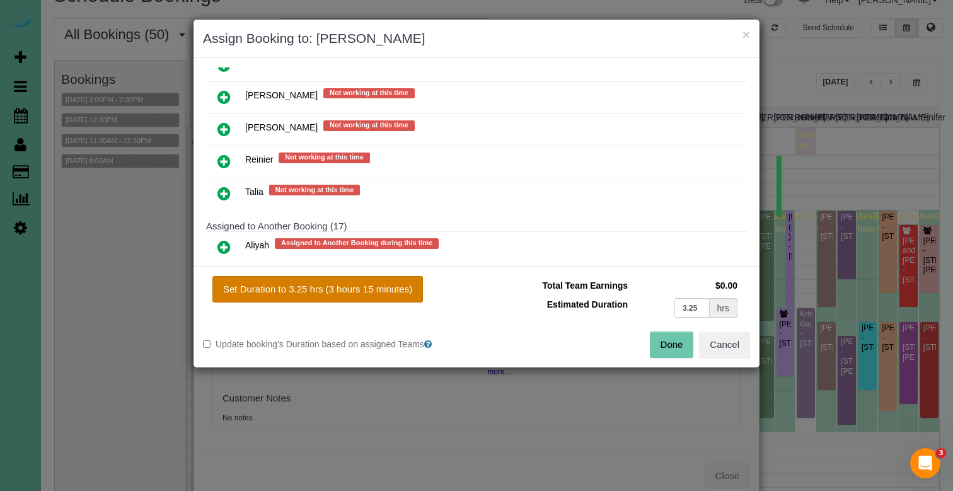
click at [317, 298] on button "Set Duration to 3.25 hrs (3 hours 15 minutes)" at bounding box center [317, 289] width 210 height 26
type input "3.25"
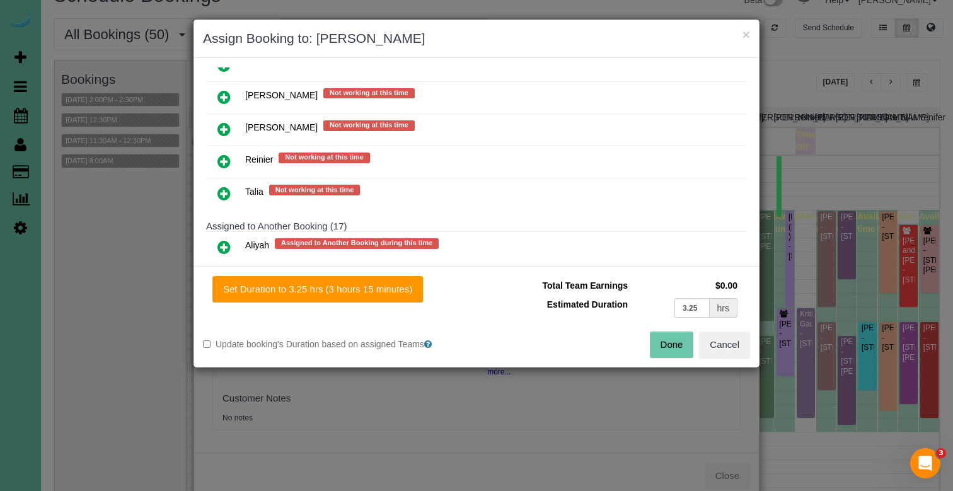
click at [662, 341] on button "Done" at bounding box center [672, 344] width 44 height 26
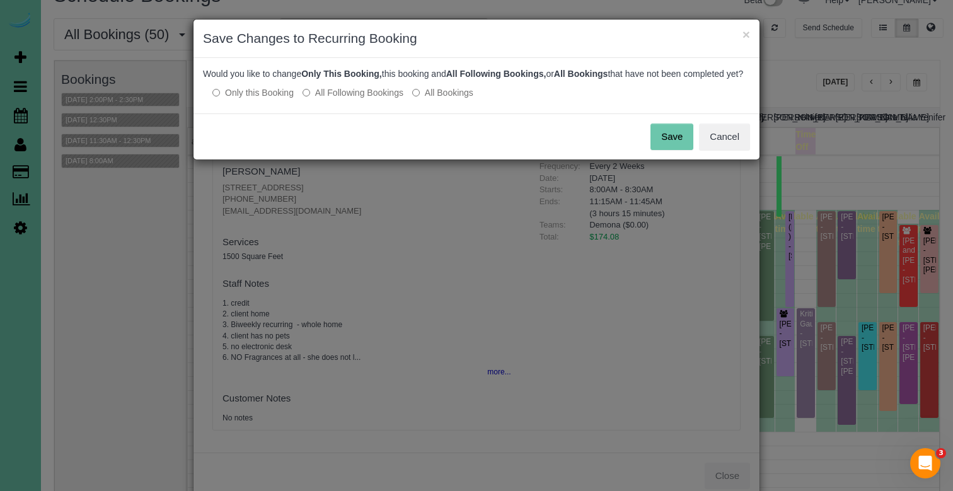
click at [673, 145] on button "Save" at bounding box center [671, 136] width 43 height 26
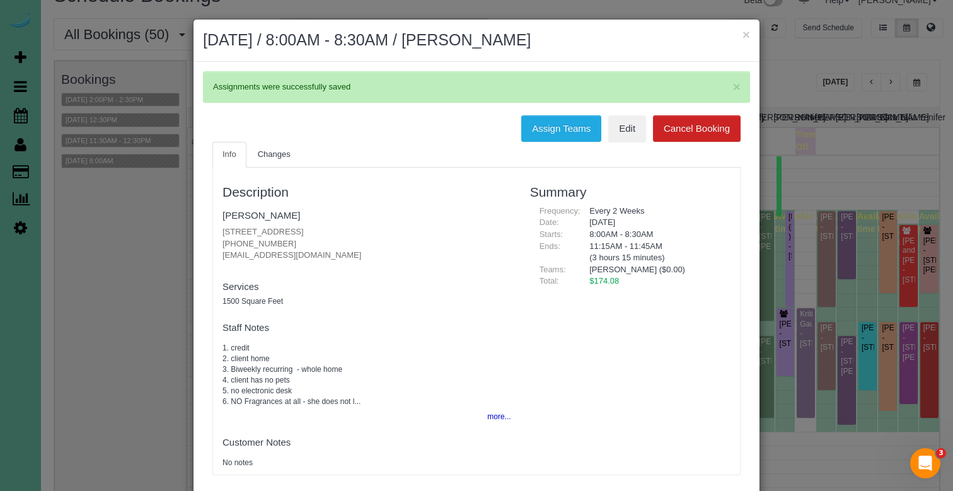
click at [747, 33] on button "×" at bounding box center [746, 34] width 8 height 13
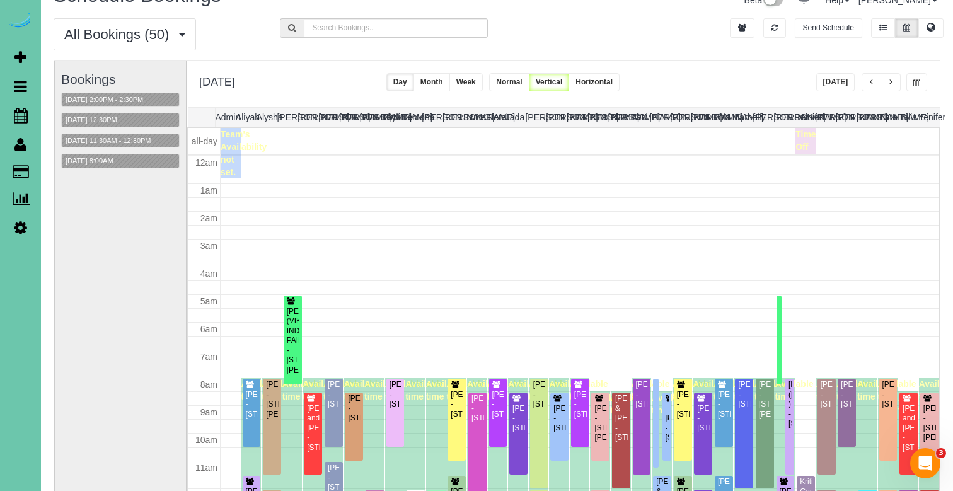
scroll to position [168, 0]
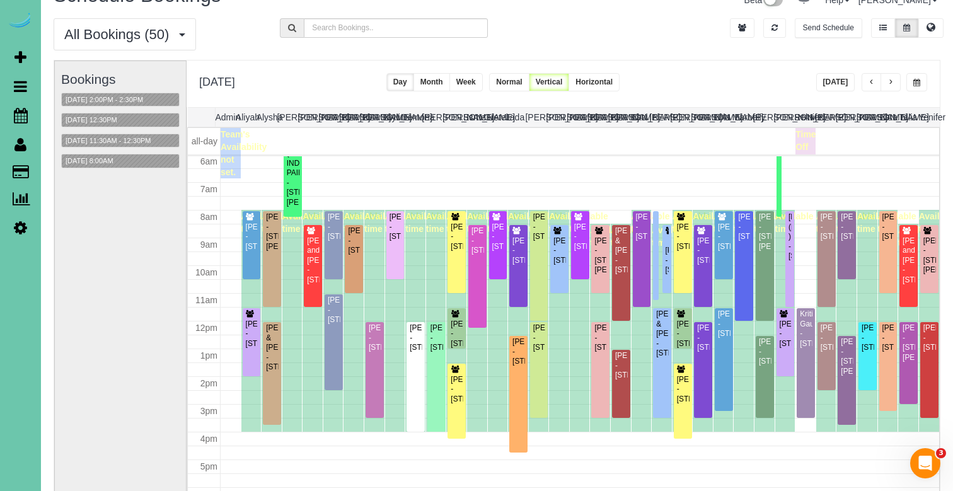
click at [483, 83] on button "Week" at bounding box center [465, 82] width 33 height 18
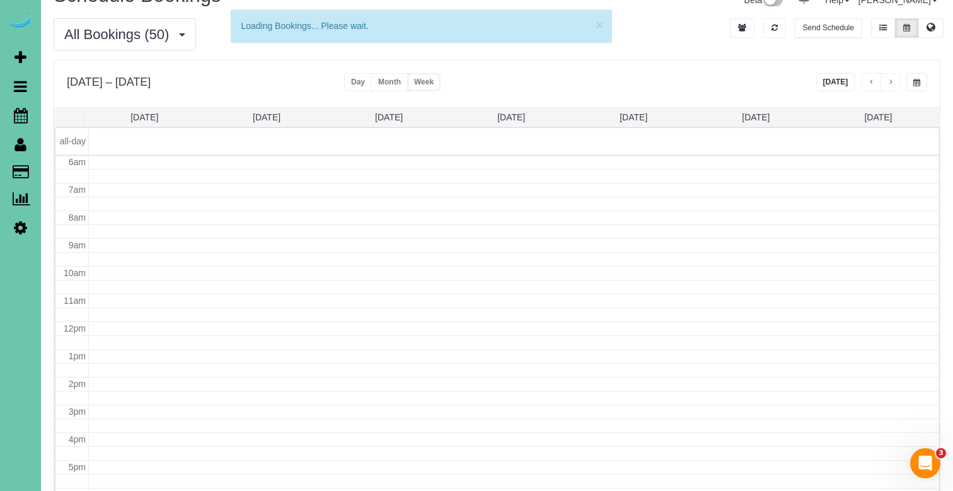
scroll to position [167, 0]
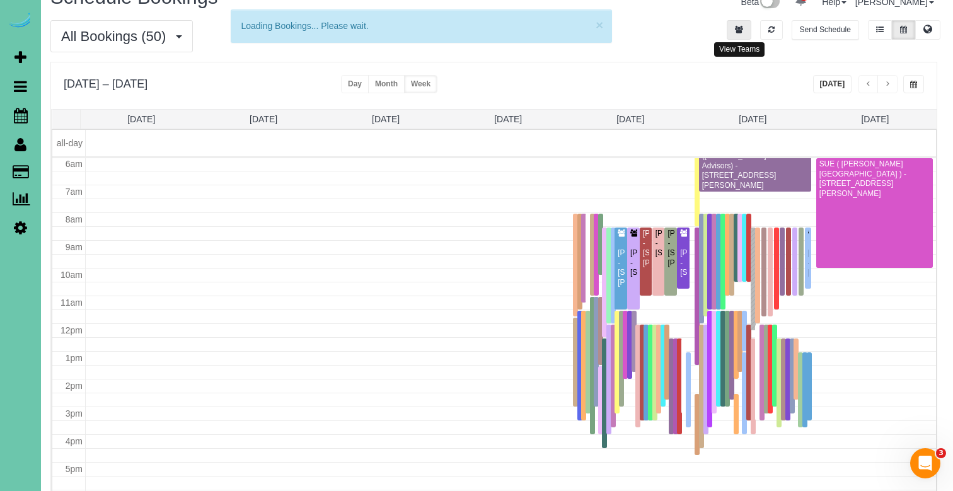
click at [735, 30] on icon "button" at bounding box center [739, 30] width 8 height 8
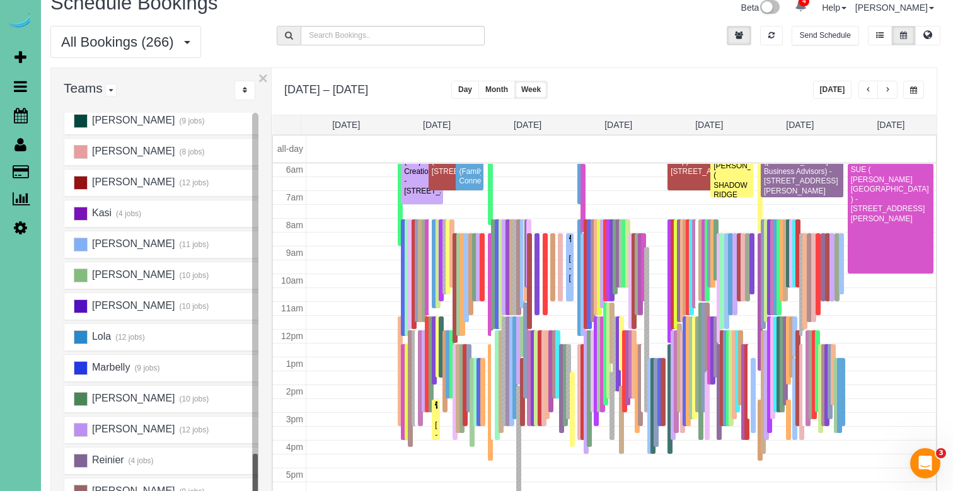
scroll to position [534, 0]
click at [76, 241] on ins at bounding box center [81, 244] width 14 height 14
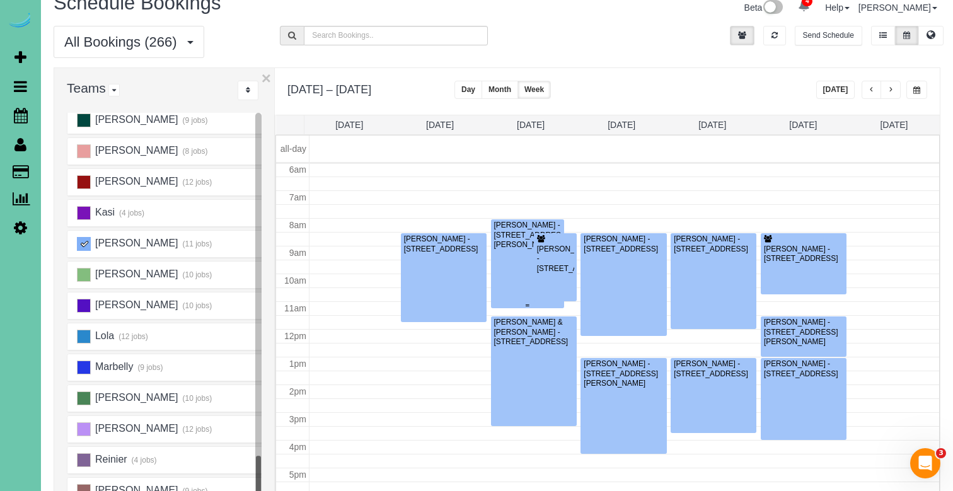
scroll to position [168, 0]
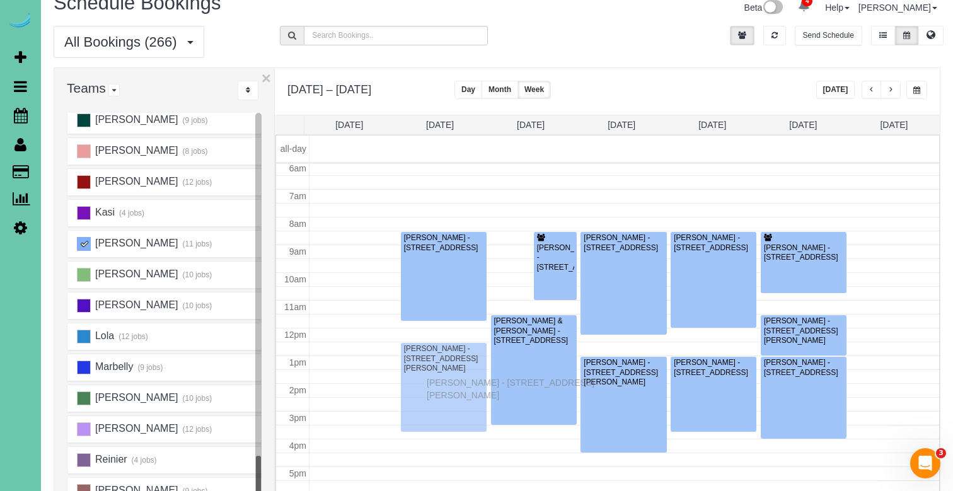
drag, startPoint x: 511, startPoint y: 260, endPoint x: 430, endPoint y: 381, distance: 145.2
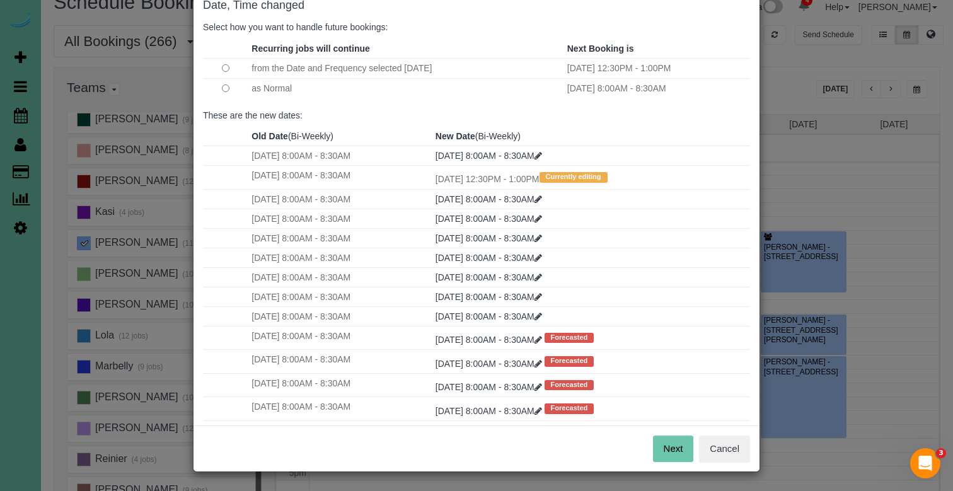
scroll to position [73, 0]
drag, startPoint x: 670, startPoint y: 445, endPoint x: 554, endPoint y: 338, distance: 157.4
click at [670, 443] on button "Next" at bounding box center [673, 449] width 41 height 26
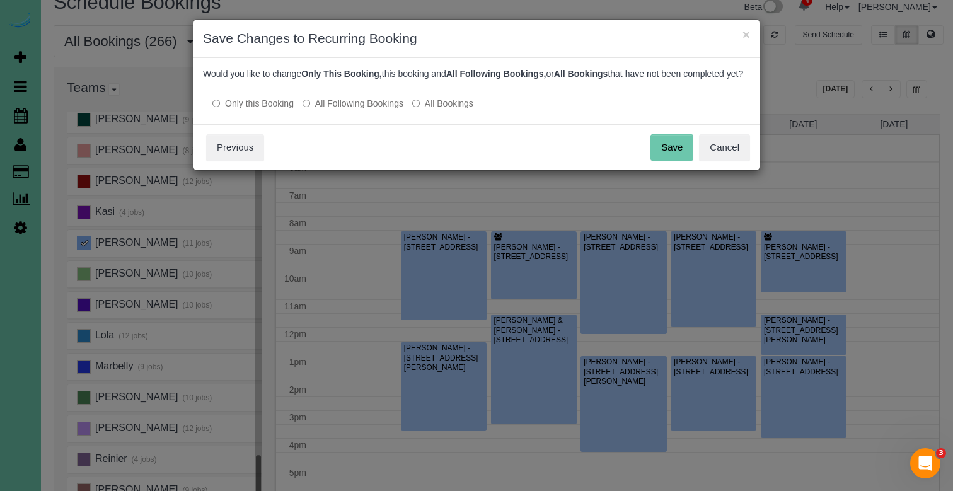
click at [683, 159] on button "Save" at bounding box center [671, 147] width 43 height 26
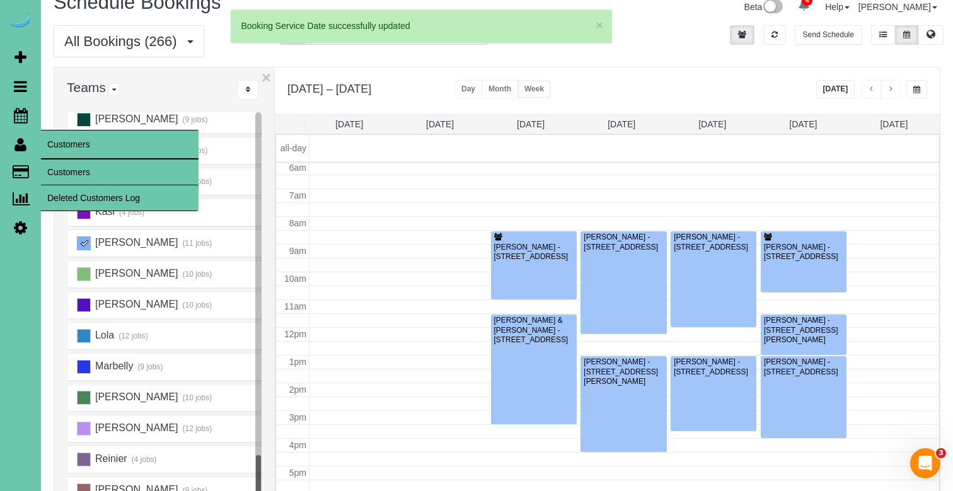
scroll to position [168, 0]
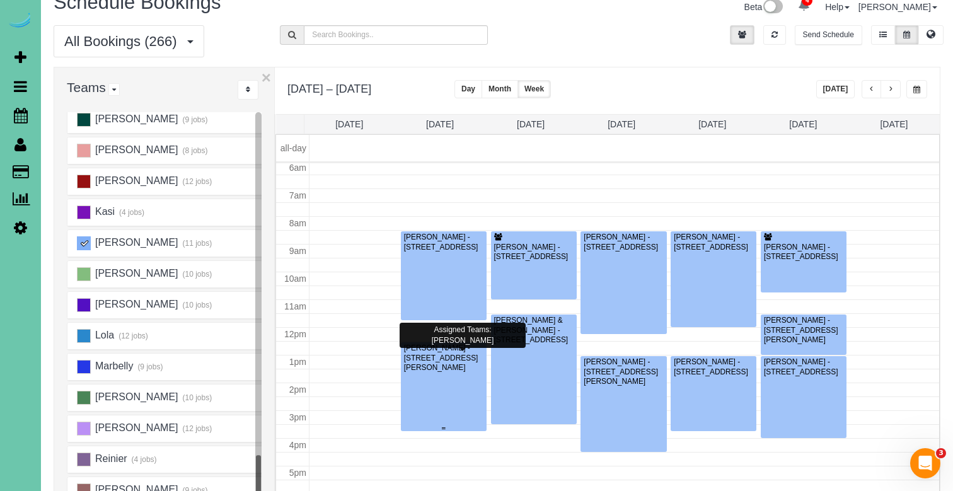
click at [434, 409] on div at bounding box center [444, 386] width 86 height 89
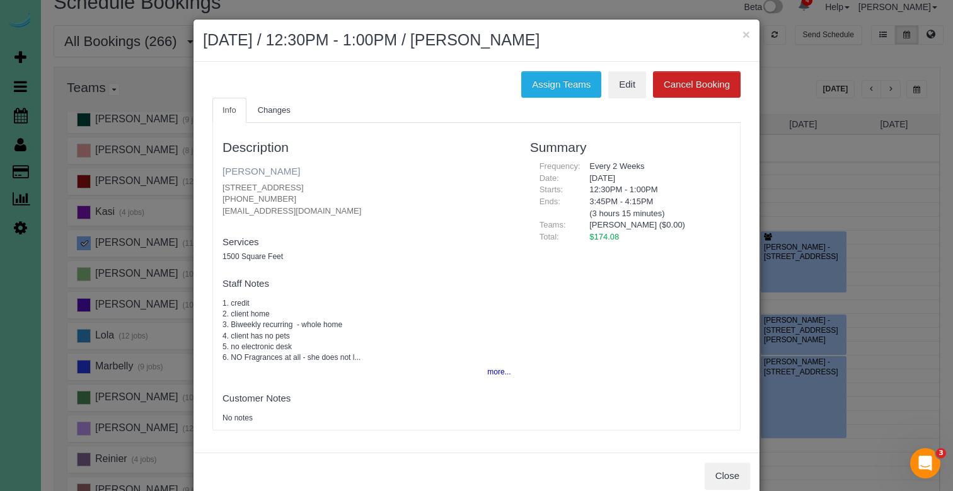
click at [258, 169] on link "Sarra Cushen-Corker" at bounding box center [260, 171] width 77 height 11
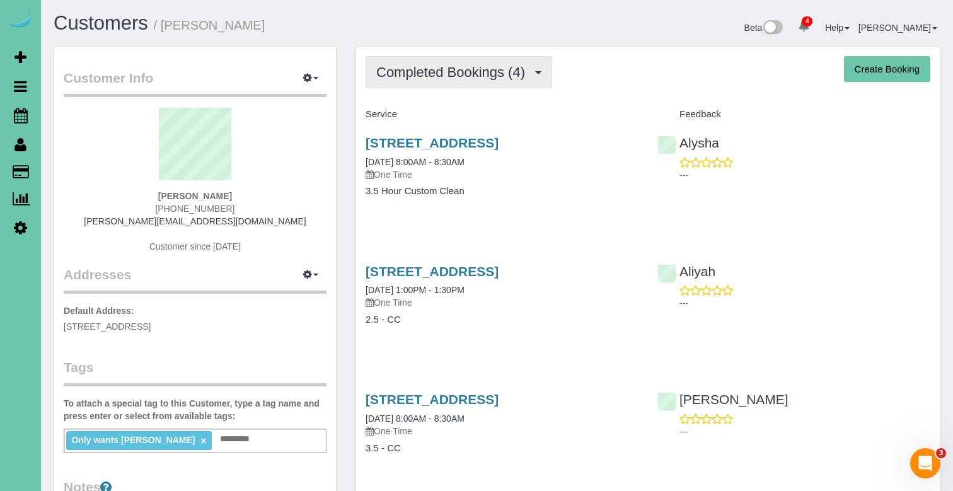
click at [497, 74] on span "Completed Bookings (4)" at bounding box center [453, 72] width 155 height 16
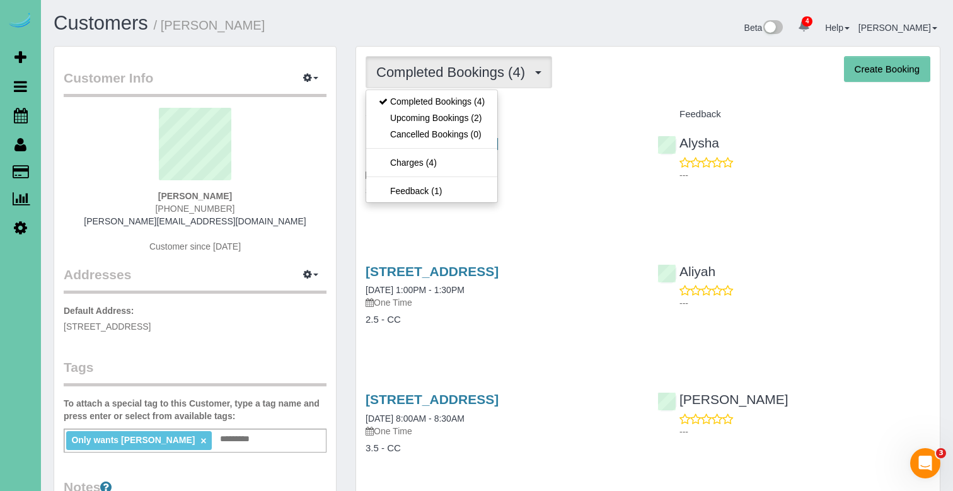
drag, startPoint x: 478, startPoint y: 120, endPoint x: 500, endPoint y: 118, distance: 21.5
click at [478, 120] on link "Upcoming Bookings (2)" at bounding box center [431, 118] width 131 height 16
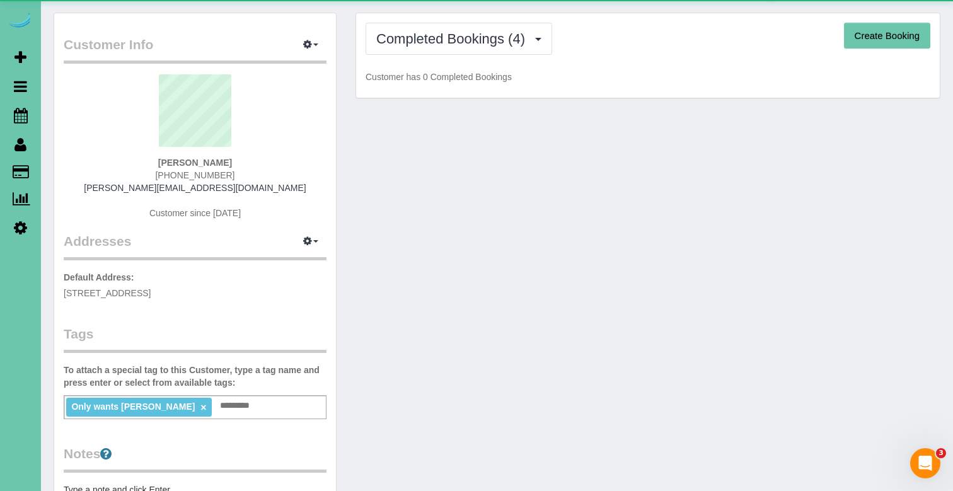
scroll to position [31, 0]
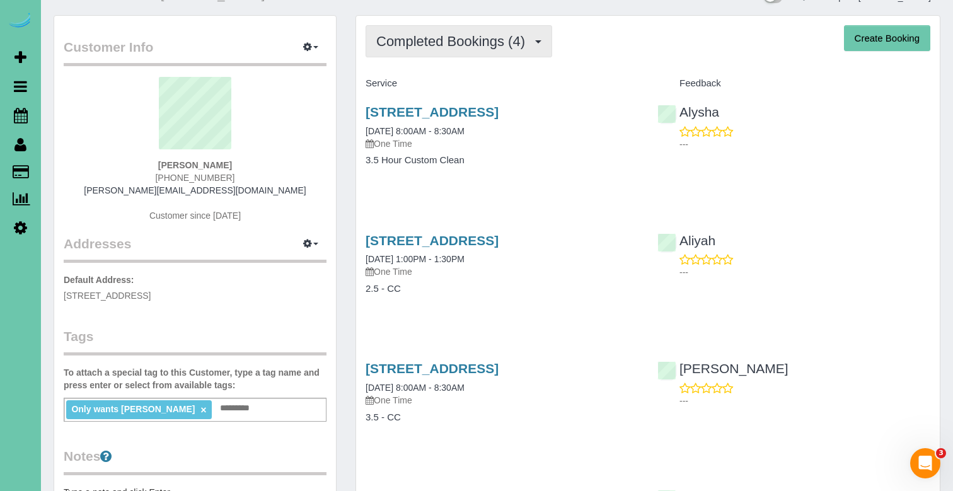
click at [420, 37] on span "Completed Bookings (4)" at bounding box center [453, 41] width 155 height 16
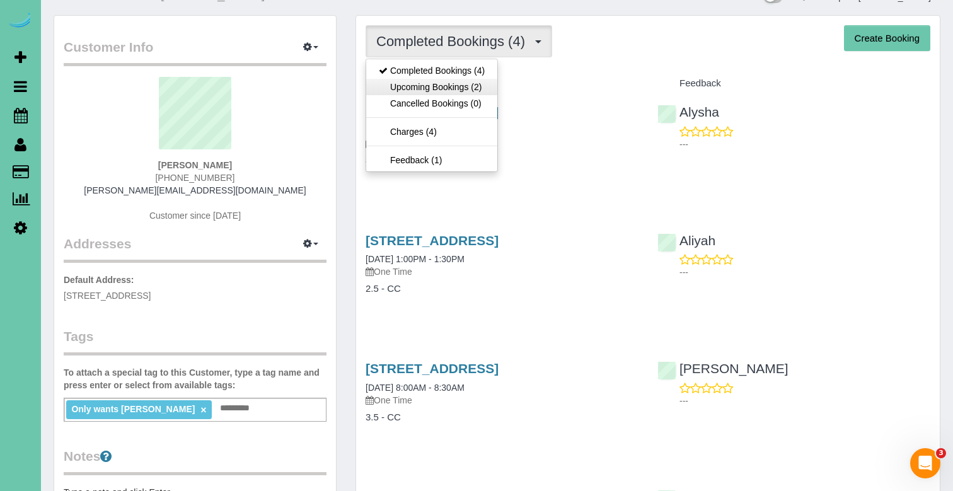
click at [421, 88] on link "Upcoming Bookings (2)" at bounding box center [431, 87] width 131 height 16
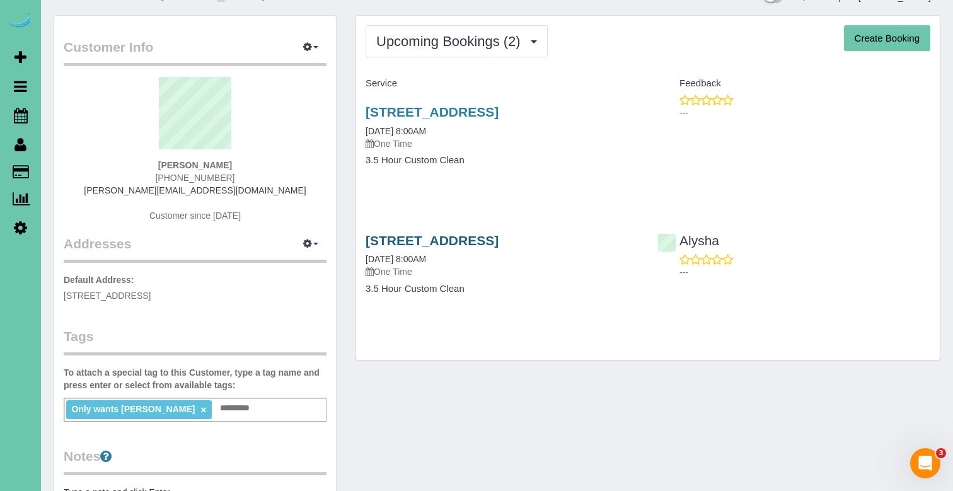
click at [498, 243] on link "2712 N 45th Ave, Omaha, NE 68104" at bounding box center [431, 240] width 133 height 14
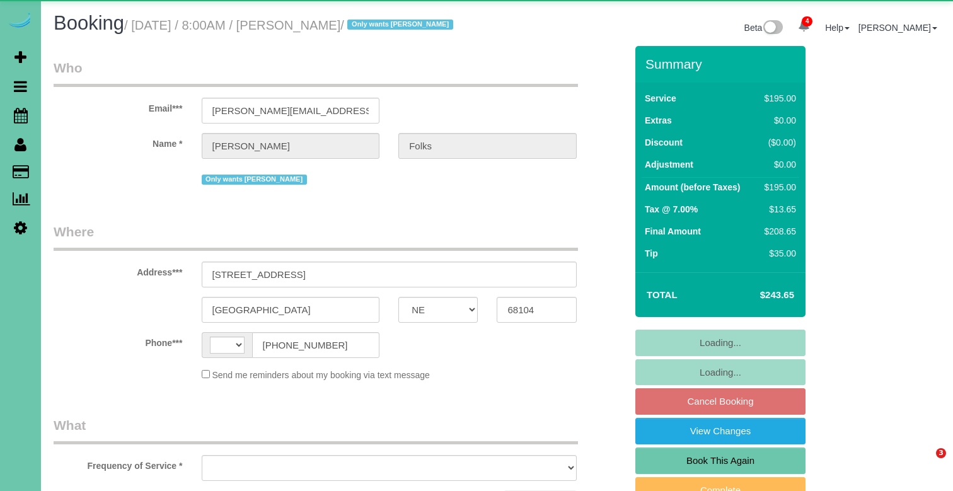
select select "NE"
select select "number:36"
select select "number:40"
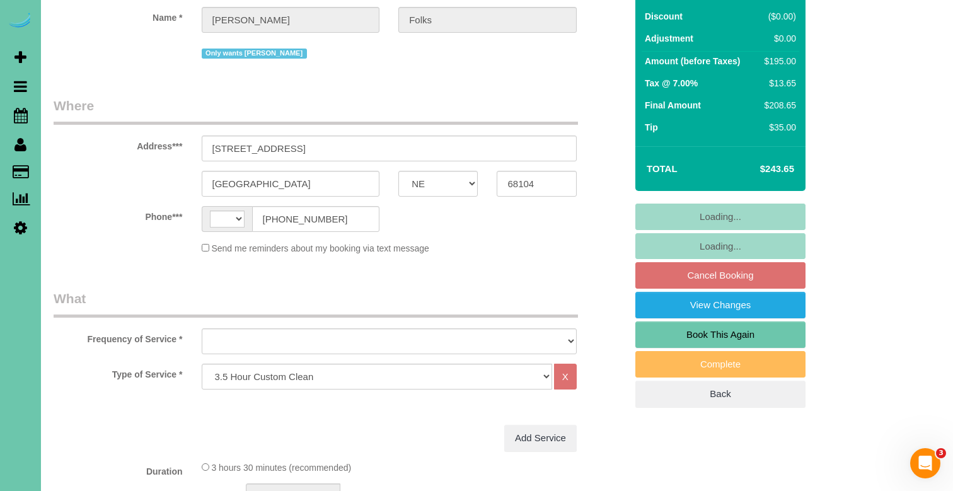
select select "object:488"
select select "string:fspay-dea7c38c-7cb3-4a54-9345-881c0019c9d0"
select select "string:[GEOGRAPHIC_DATA]"
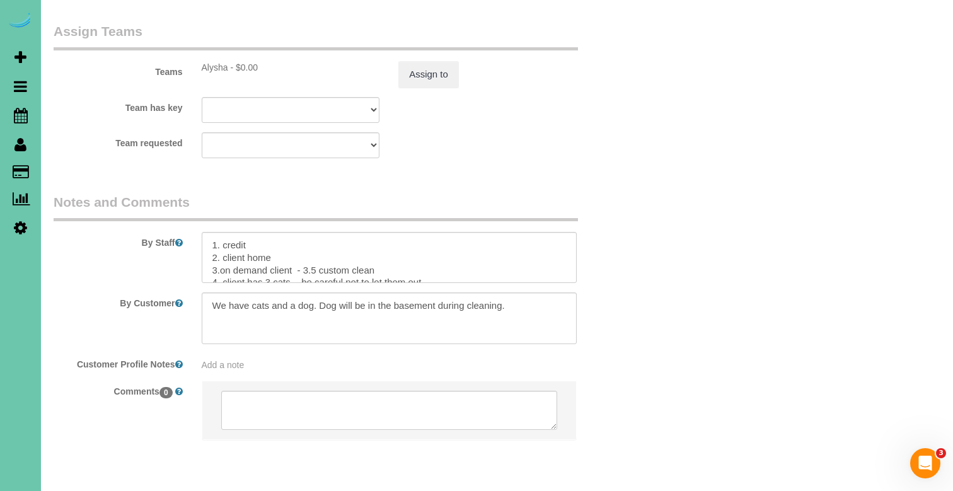
scroll to position [1369, 0]
click at [426, 62] on button "Assign to" at bounding box center [428, 75] width 60 height 26
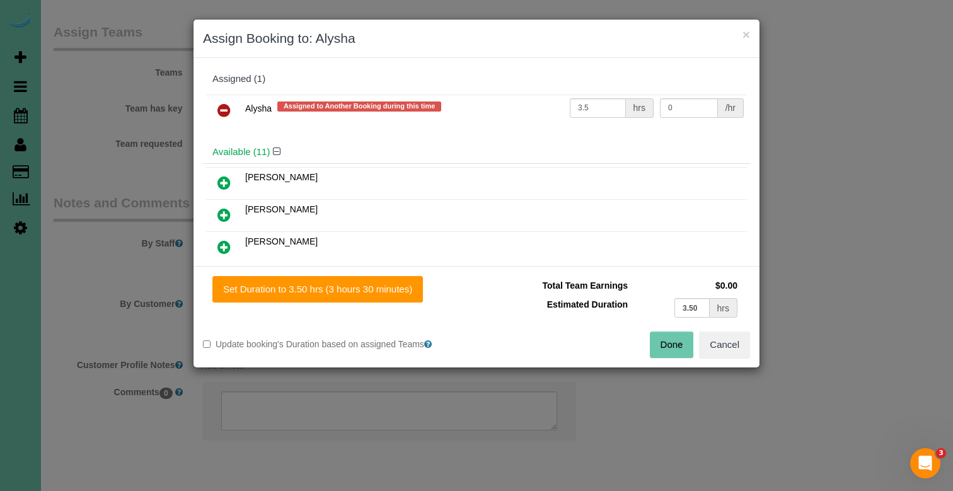
click at [229, 102] on link at bounding box center [224, 110] width 30 height 25
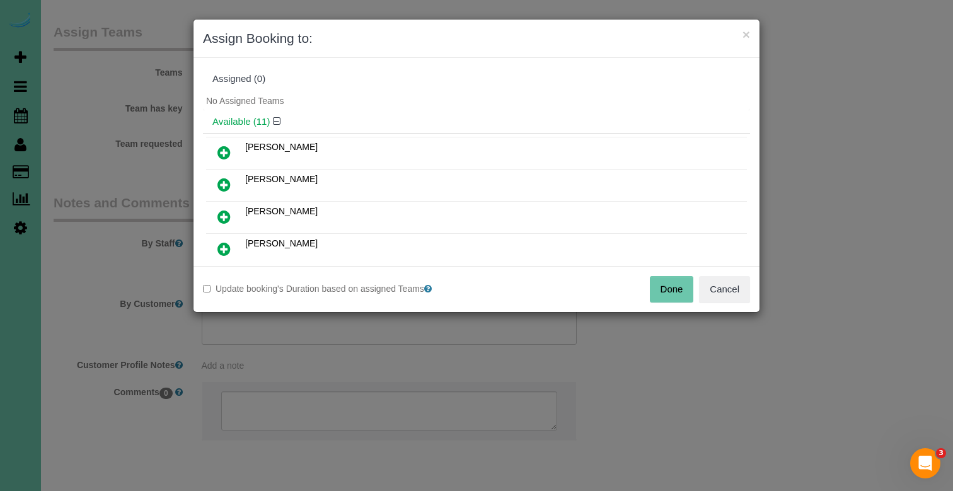
click at [665, 289] on button "Done" at bounding box center [672, 289] width 44 height 26
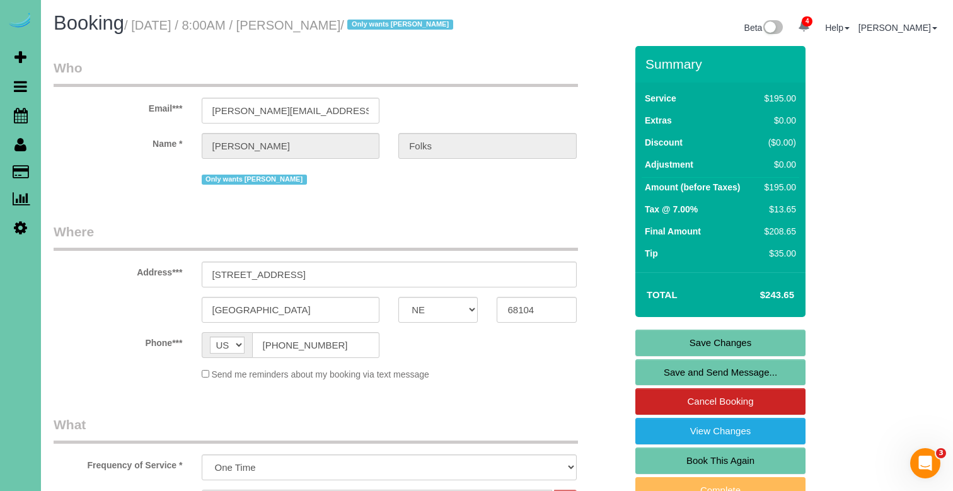
scroll to position [0, 0]
click at [664, 340] on link "Save Changes" at bounding box center [720, 342] width 170 height 26
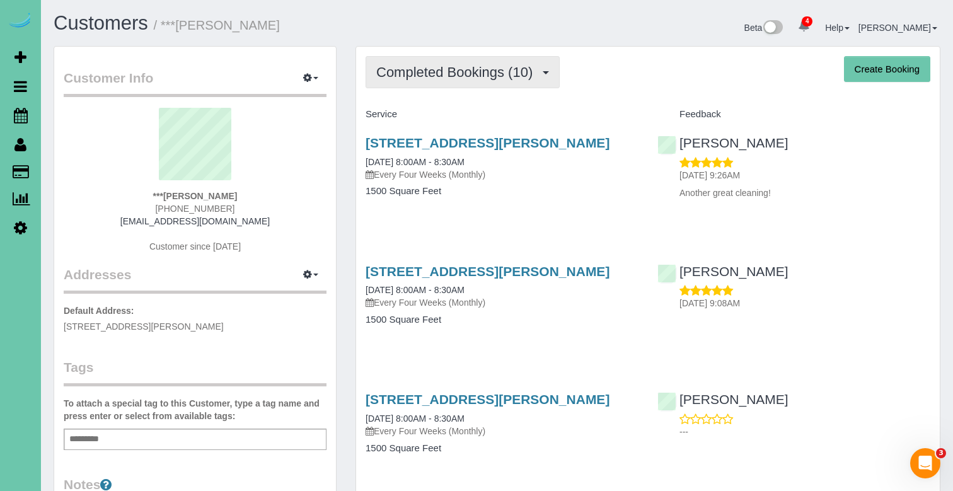
click at [466, 60] on button "Completed Bookings (10)" at bounding box center [462, 72] width 194 height 32
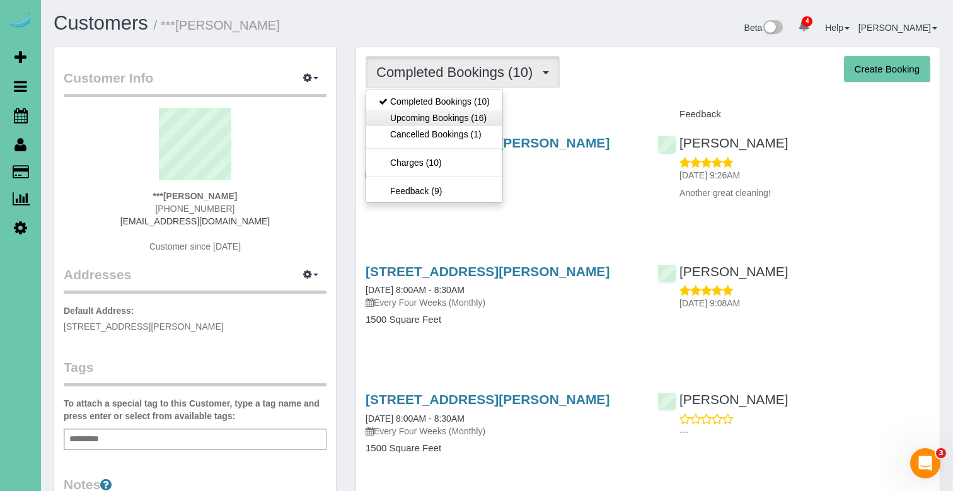
click at [455, 114] on link "Upcoming Bookings (16)" at bounding box center [434, 118] width 136 height 16
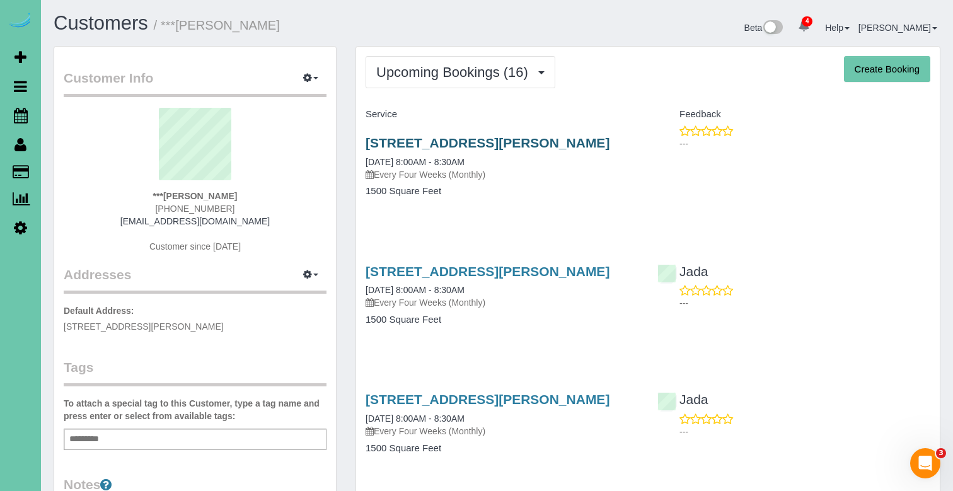
click at [488, 145] on link "15205 Borman St, Omaha, NE 68138" at bounding box center [487, 142] width 244 height 14
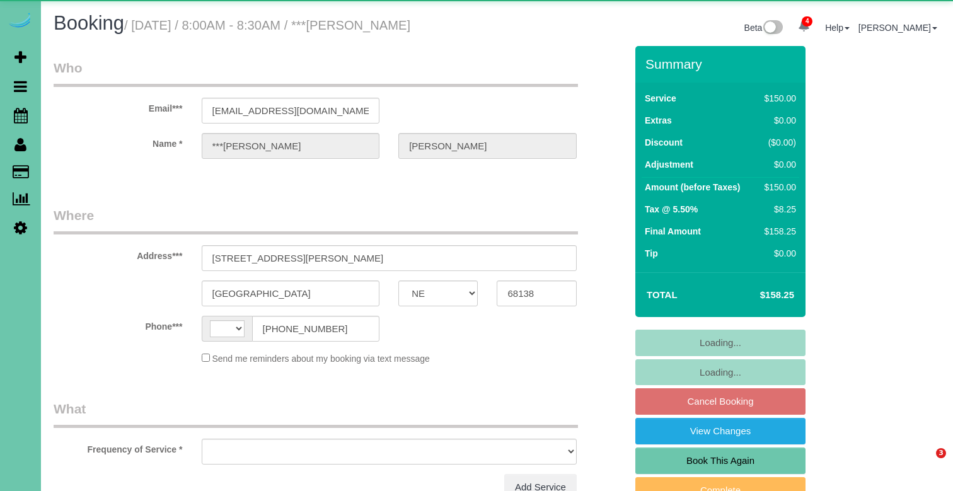
select select "NE"
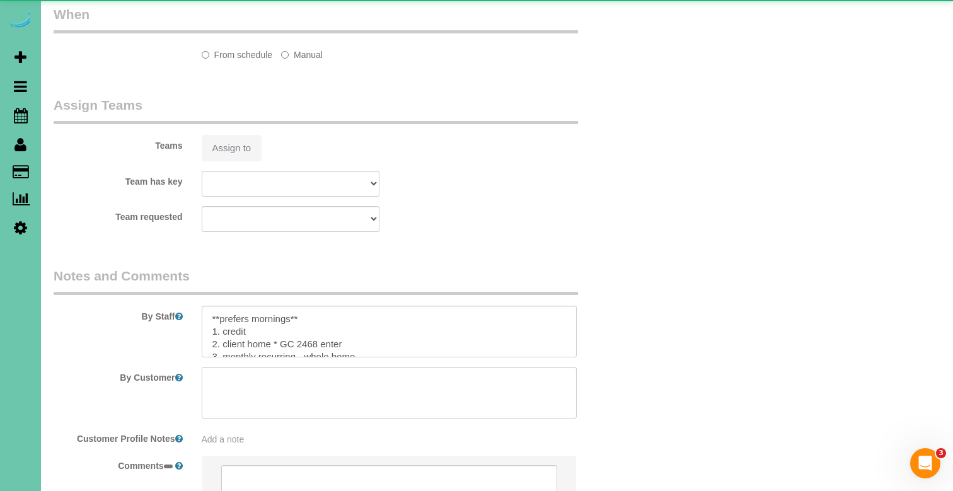
select select "string:[GEOGRAPHIC_DATA]"
select select "object:647"
select select "string:fspay-7d06b6d3-83e3-4e08-b589-1b0c3b4d39c2"
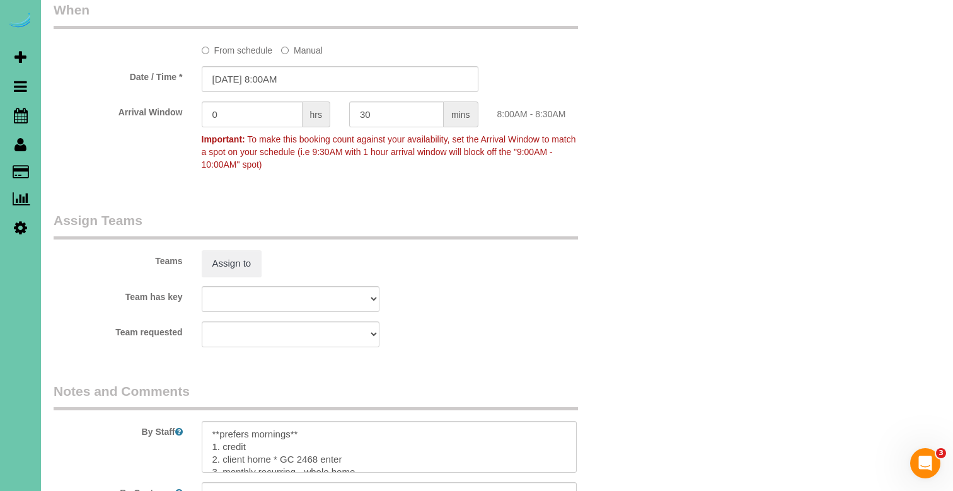
select select "object:932"
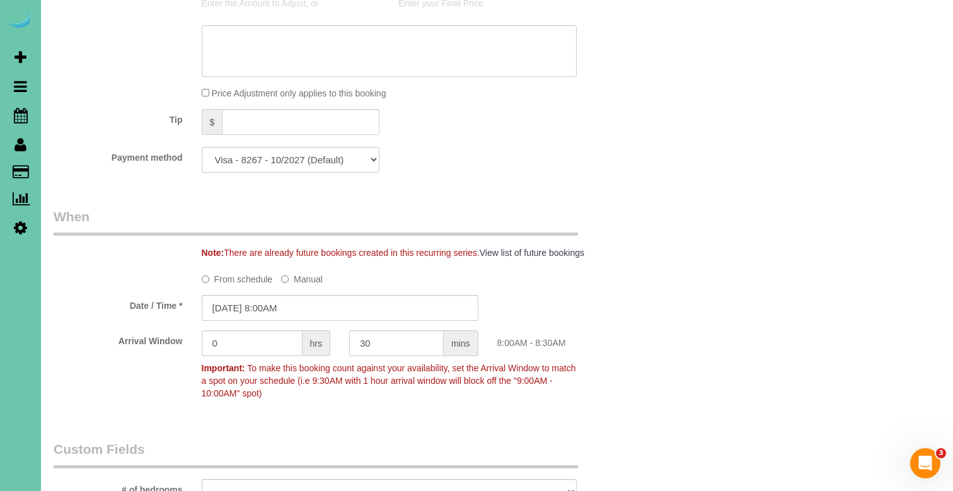
scroll to position [755, 0]
click at [243, 300] on input "09/15/2025 8:00AM" at bounding box center [340, 307] width 277 height 26
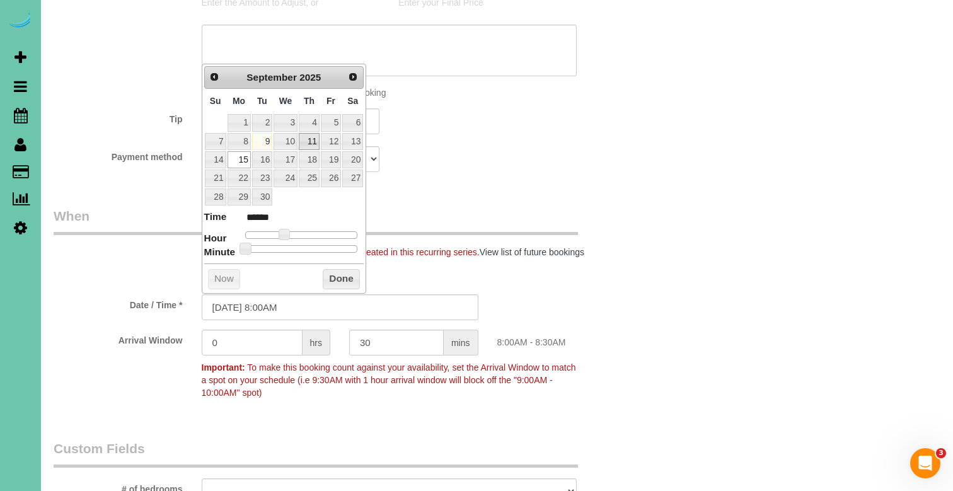
click at [312, 142] on link "11" at bounding box center [309, 141] width 21 height 17
type input "09/11/2025 8:00AM"
drag, startPoint x: 329, startPoint y: 271, endPoint x: 426, endPoint y: 232, distance: 103.8
click at [329, 271] on button "Done" at bounding box center [341, 279] width 37 height 20
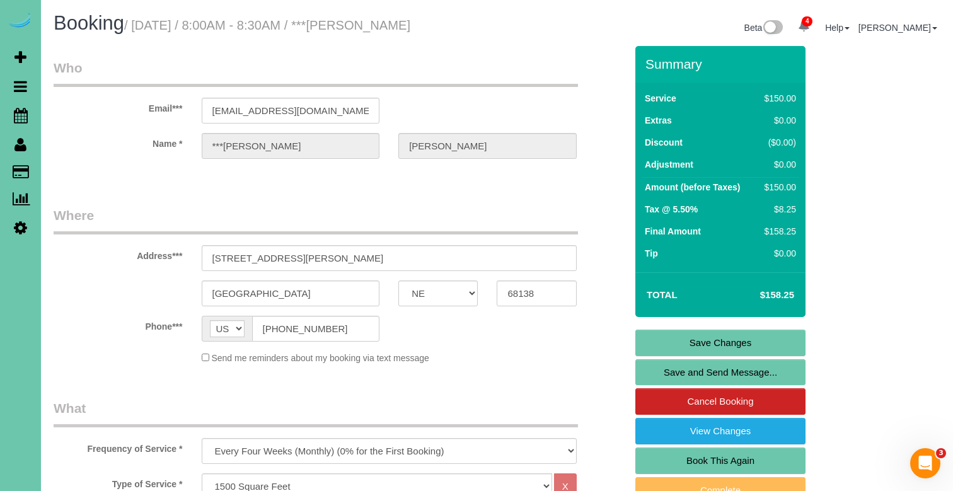
scroll to position [0, 0]
click at [671, 335] on link "Save Changes" at bounding box center [720, 342] width 170 height 26
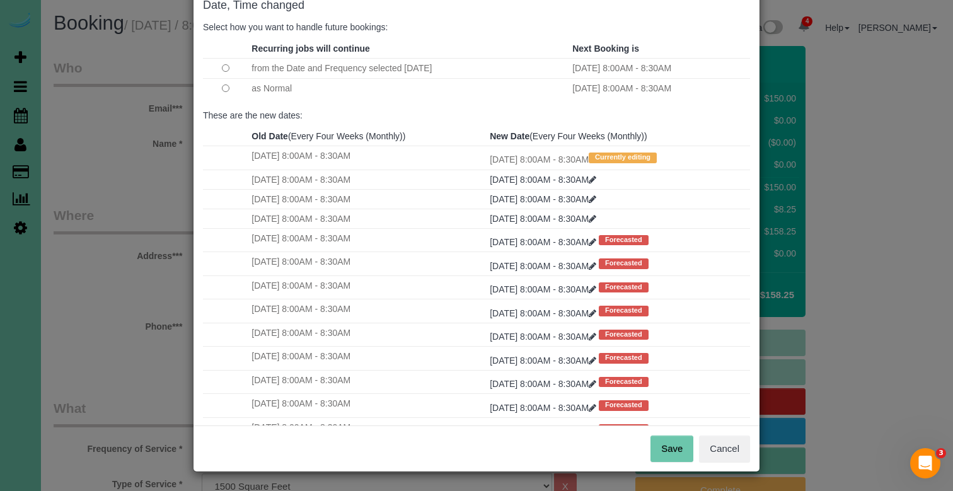
scroll to position [73, 0]
click at [661, 454] on button "Save" at bounding box center [671, 449] width 43 height 26
